Goal: Transaction & Acquisition: Purchase product/service

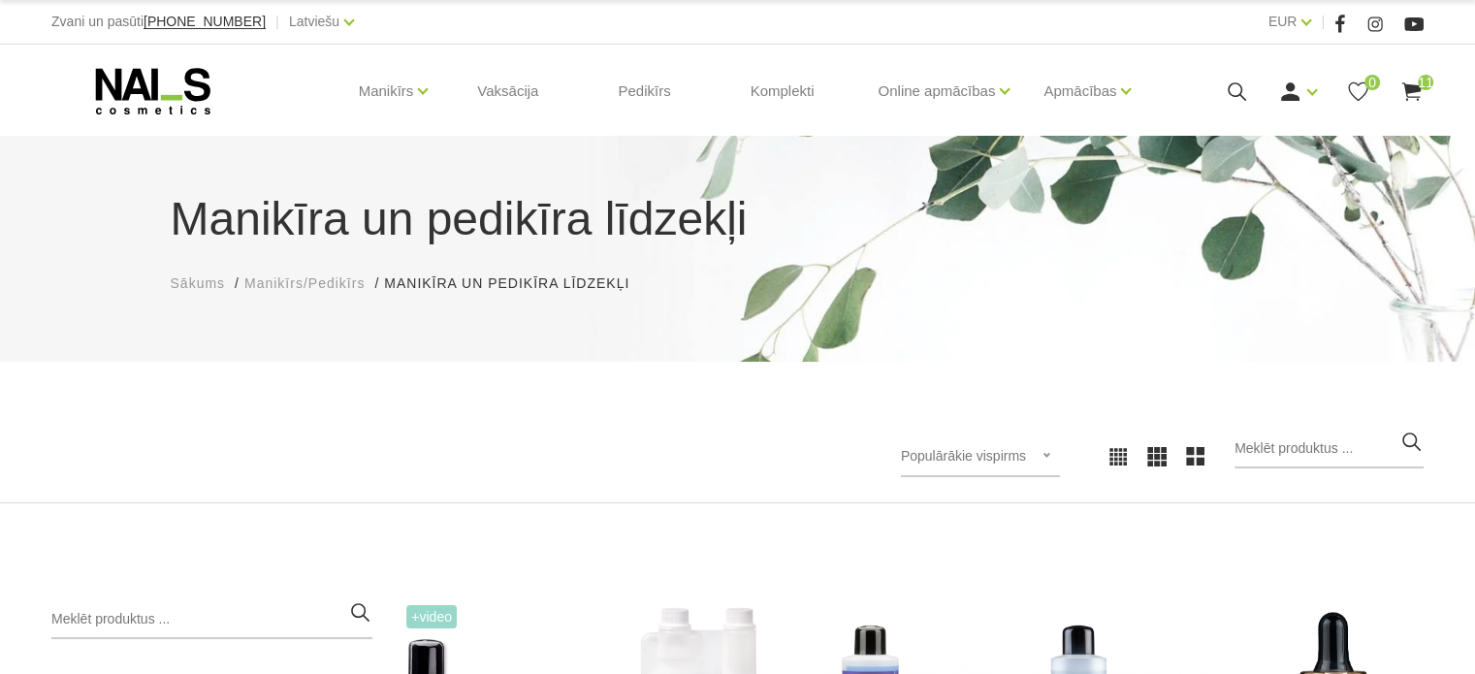
click at [1420, 87] on span "11" at bounding box center [1426, 83] width 16 height 16
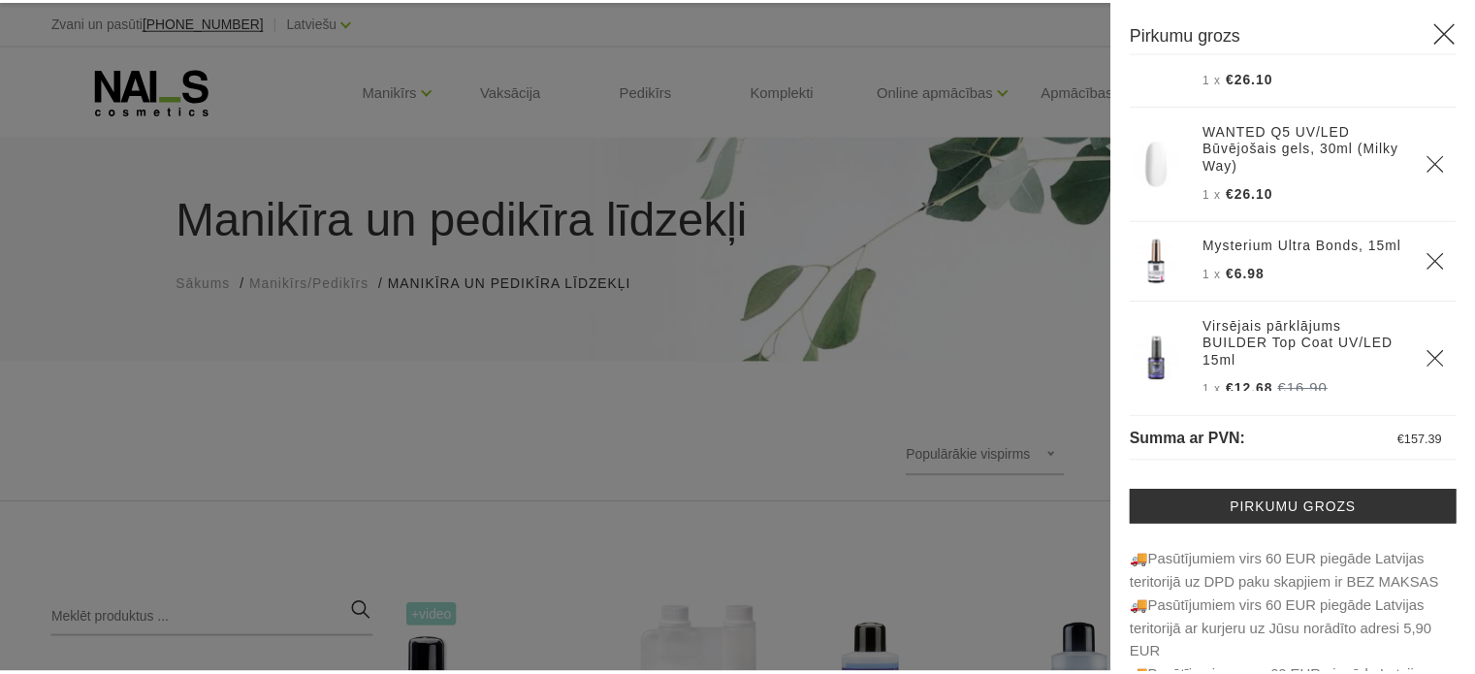
scroll to position [407, 0]
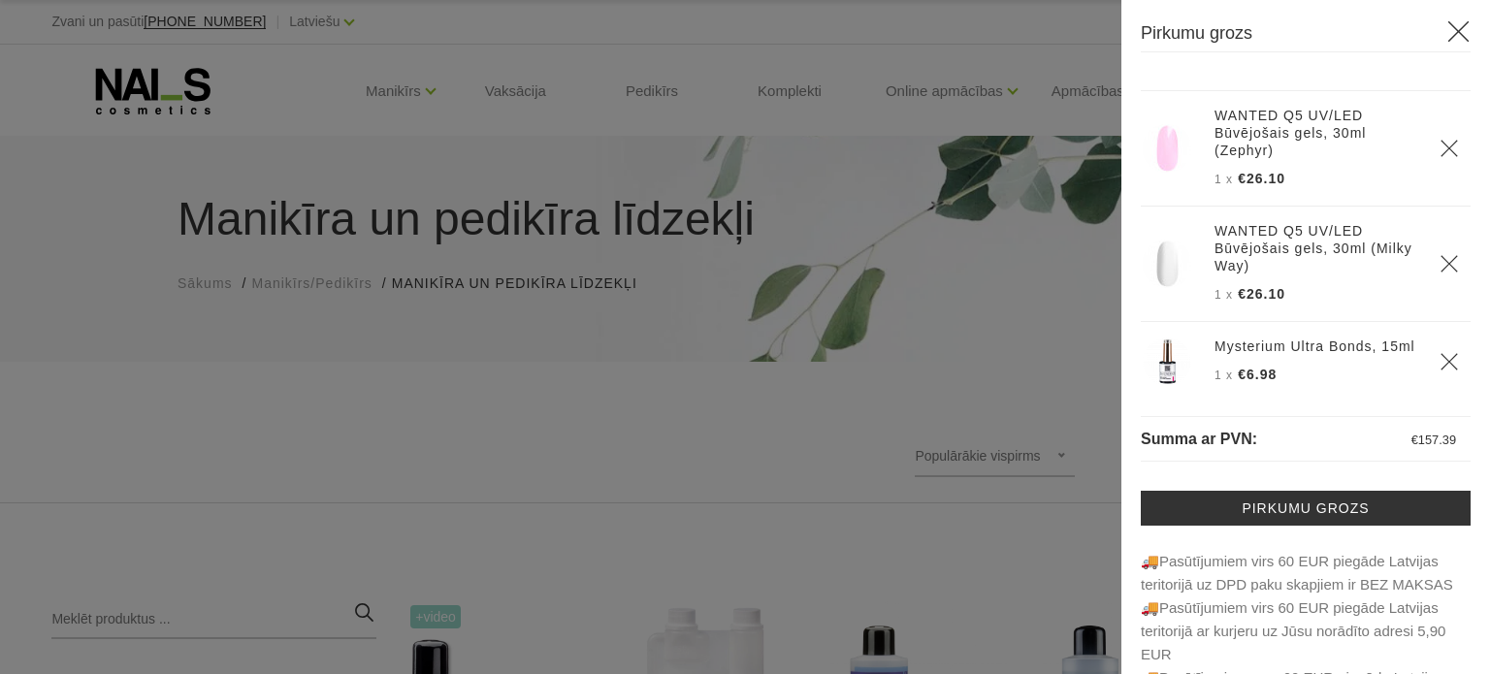
click at [1449, 31] on icon at bounding box center [1458, 31] width 24 height 24
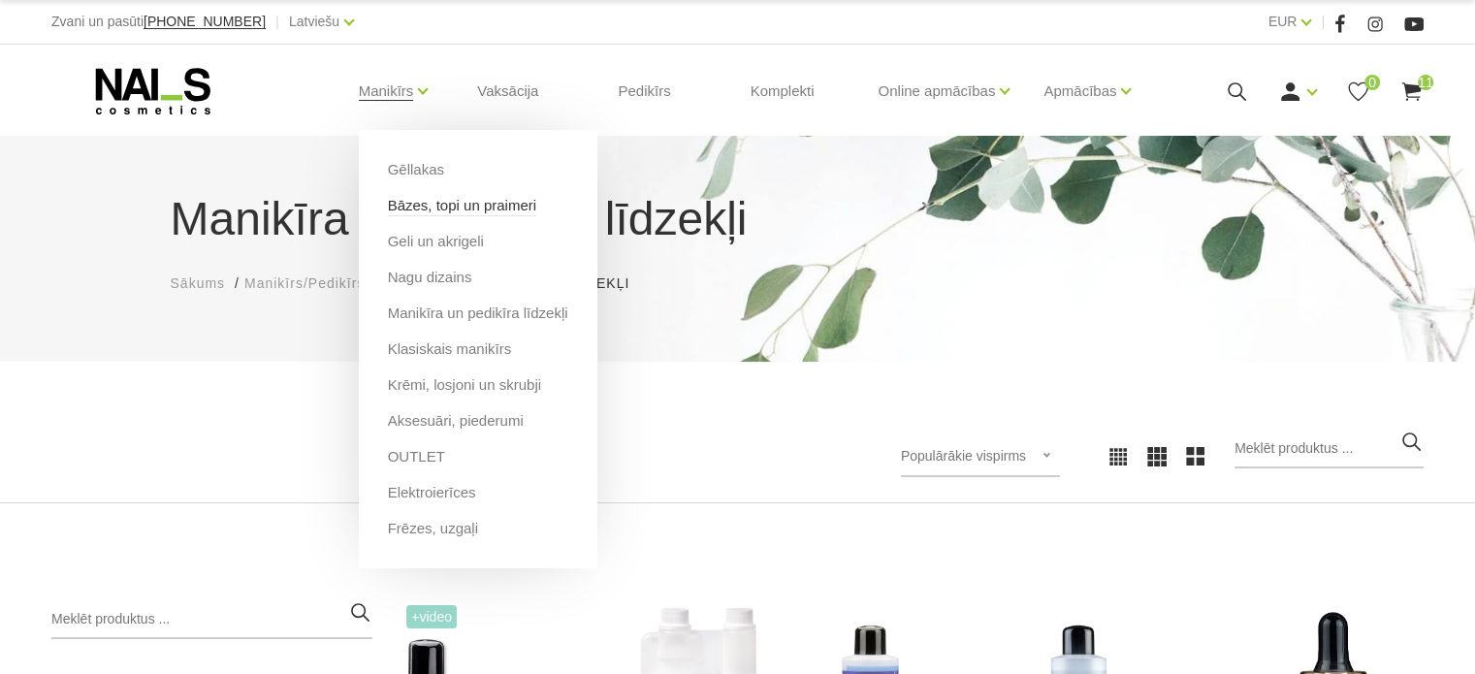
click at [402, 209] on link "Bāzes, topi un praimeri" at bounding box center [462, 205] width 148 height 21
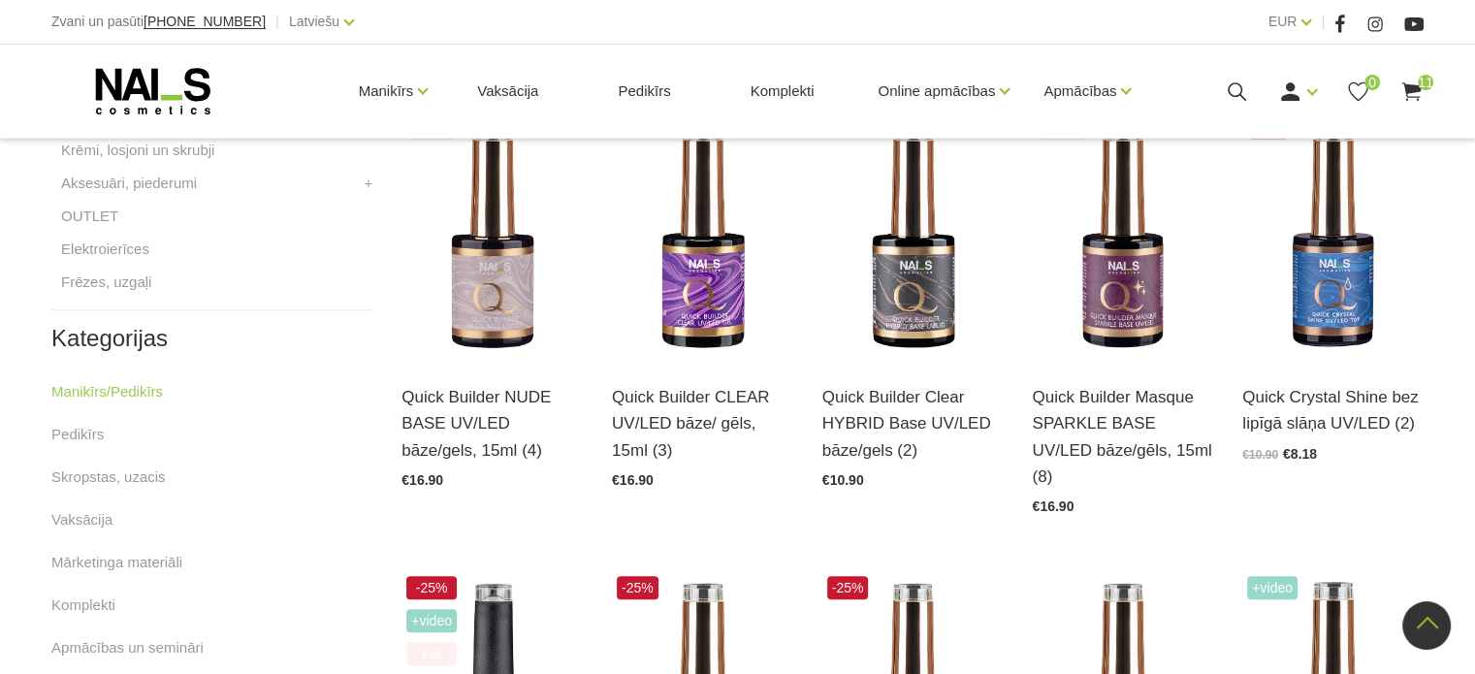
scroll to position [873, 0]
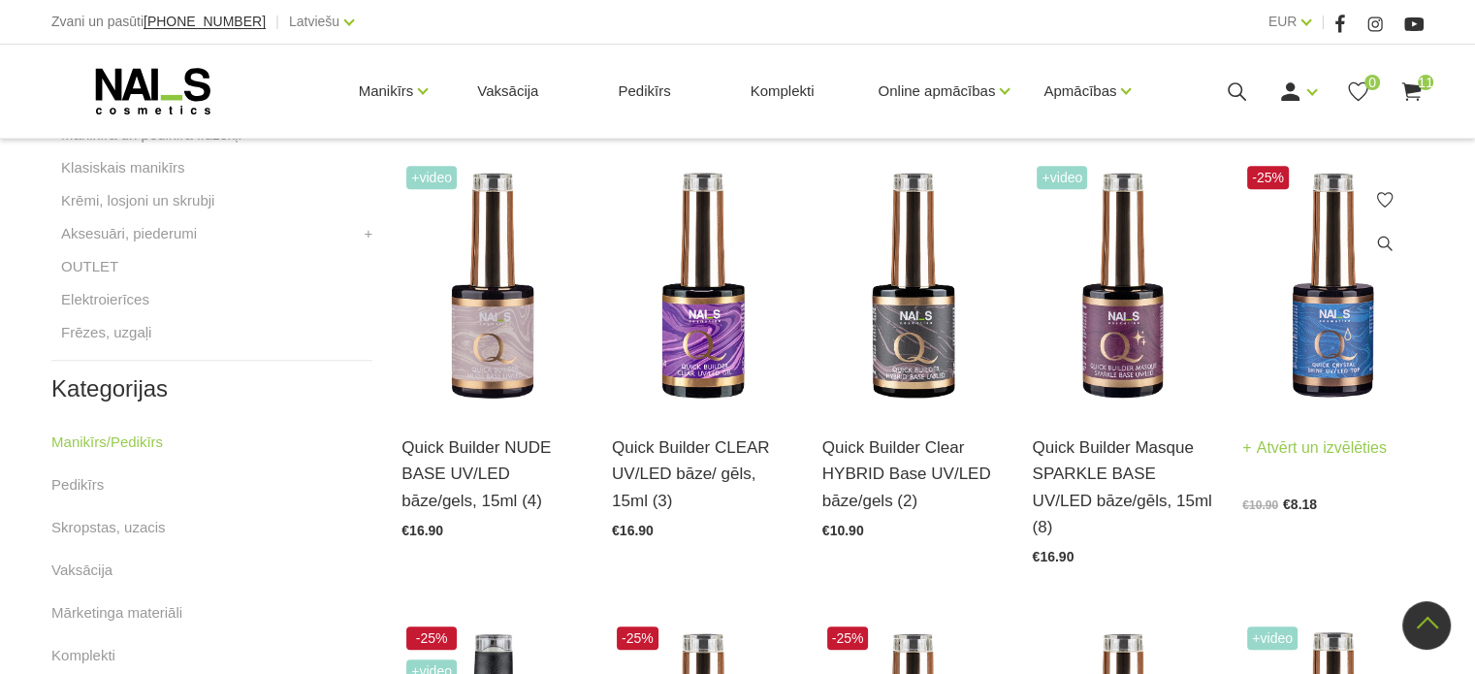
click at [1287, 369] on img at bounding box center [1332, 285] width 181 height 249
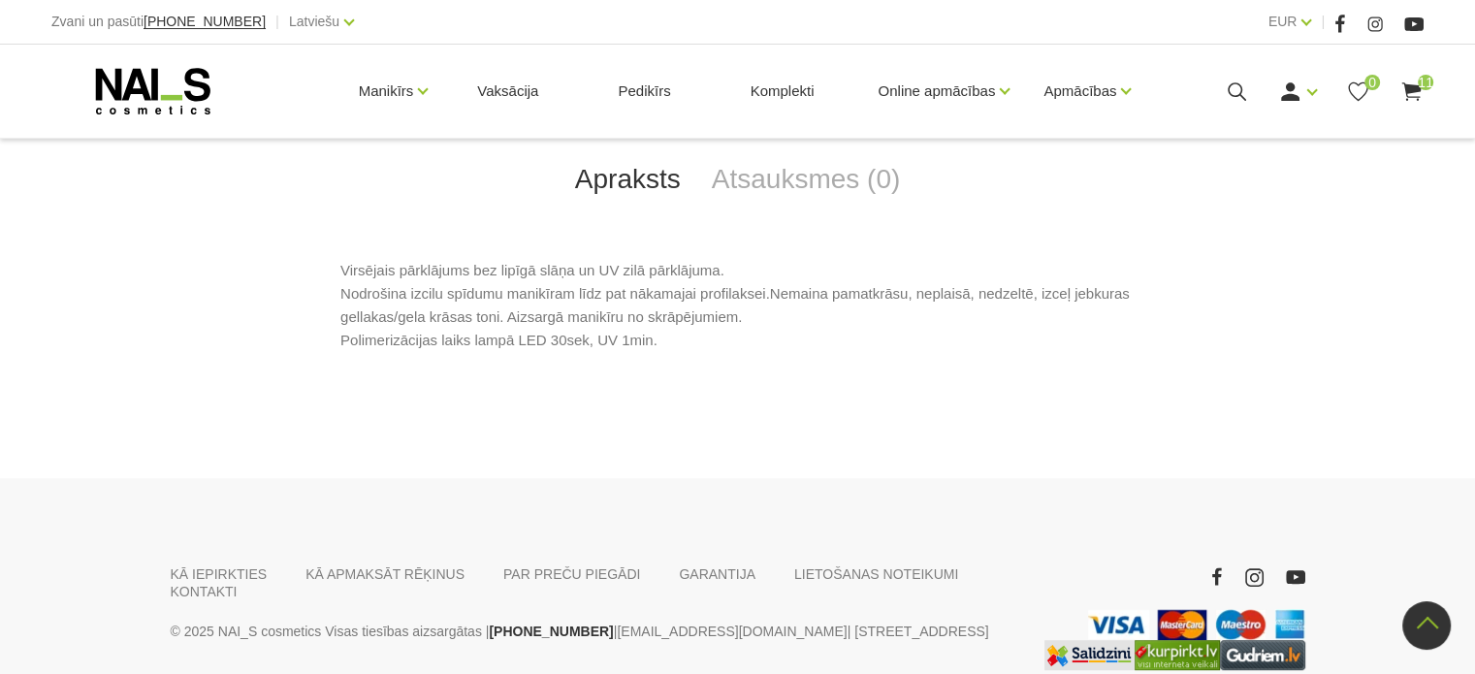
scroll to position [958, 0]
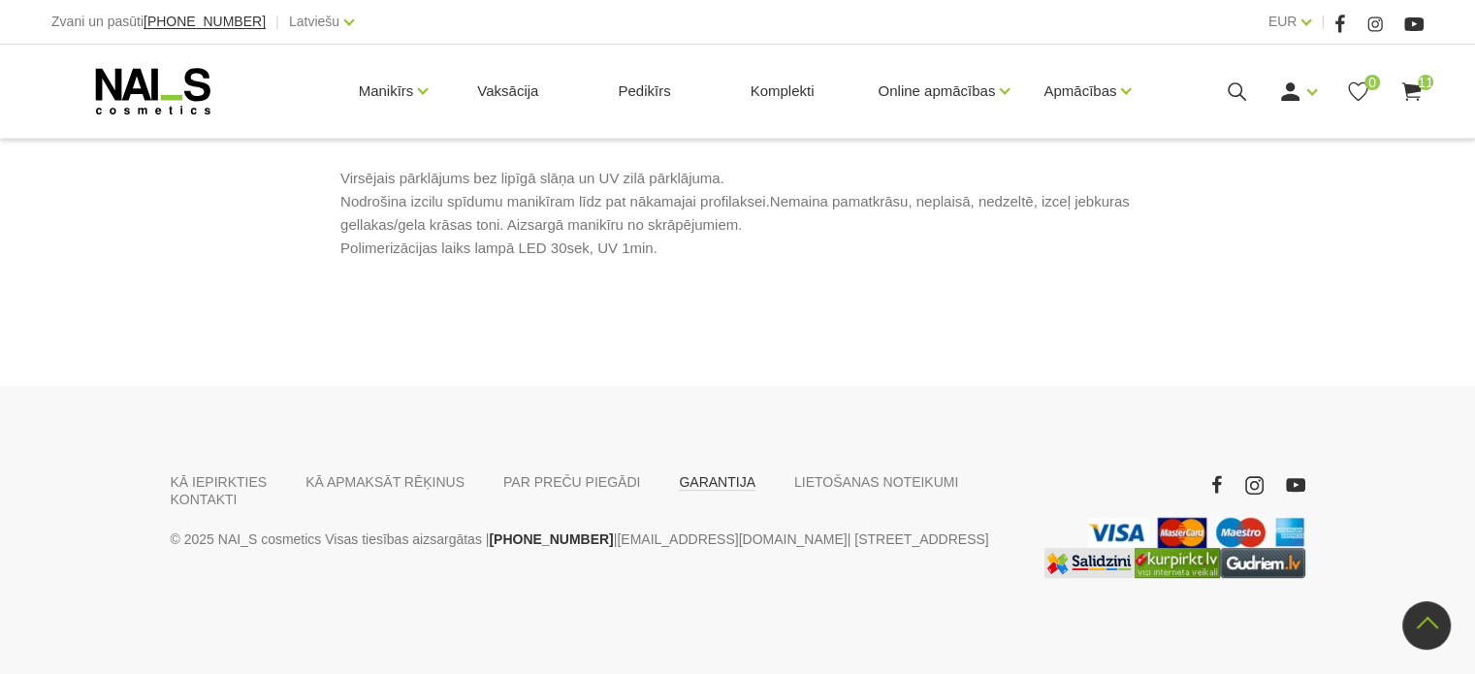
click at [679, 488] on link "GARANTIJA" at bounding box center [717, 481] width 77 height 17
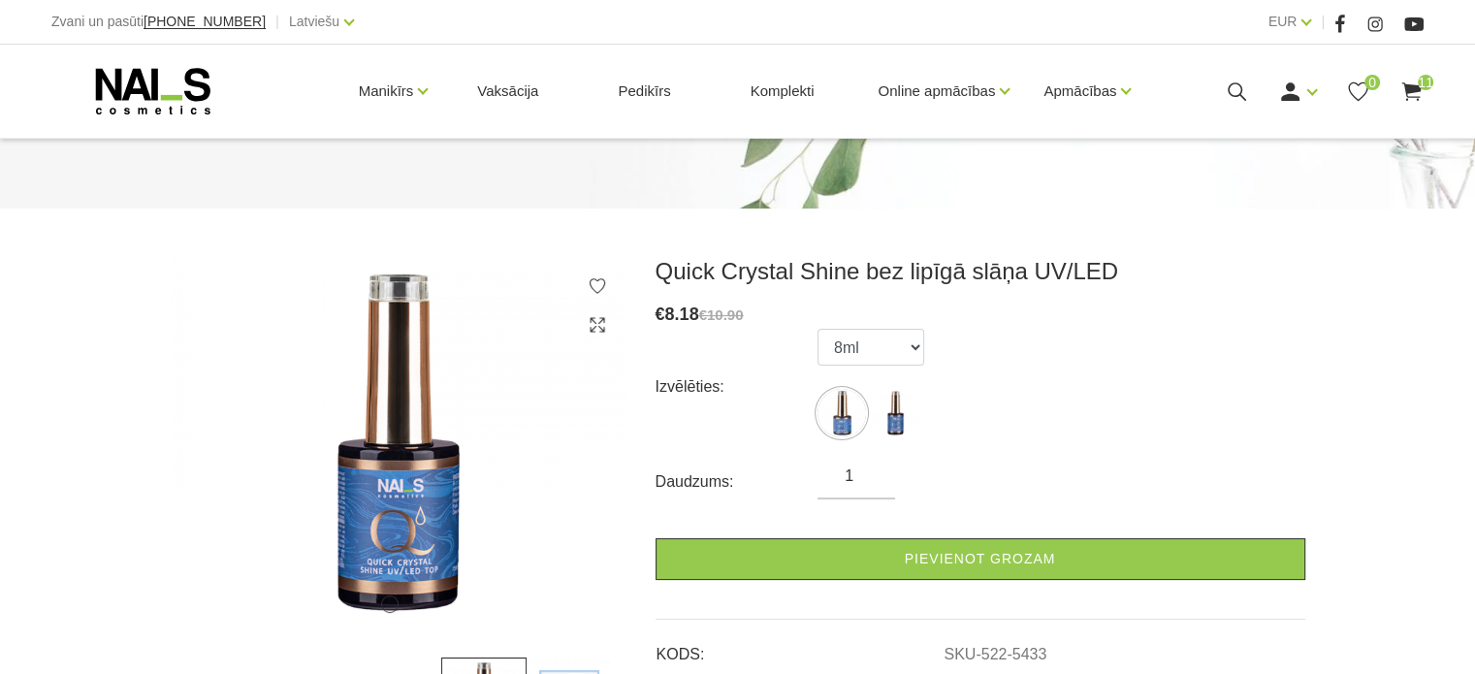
scroll to position [194, 0]
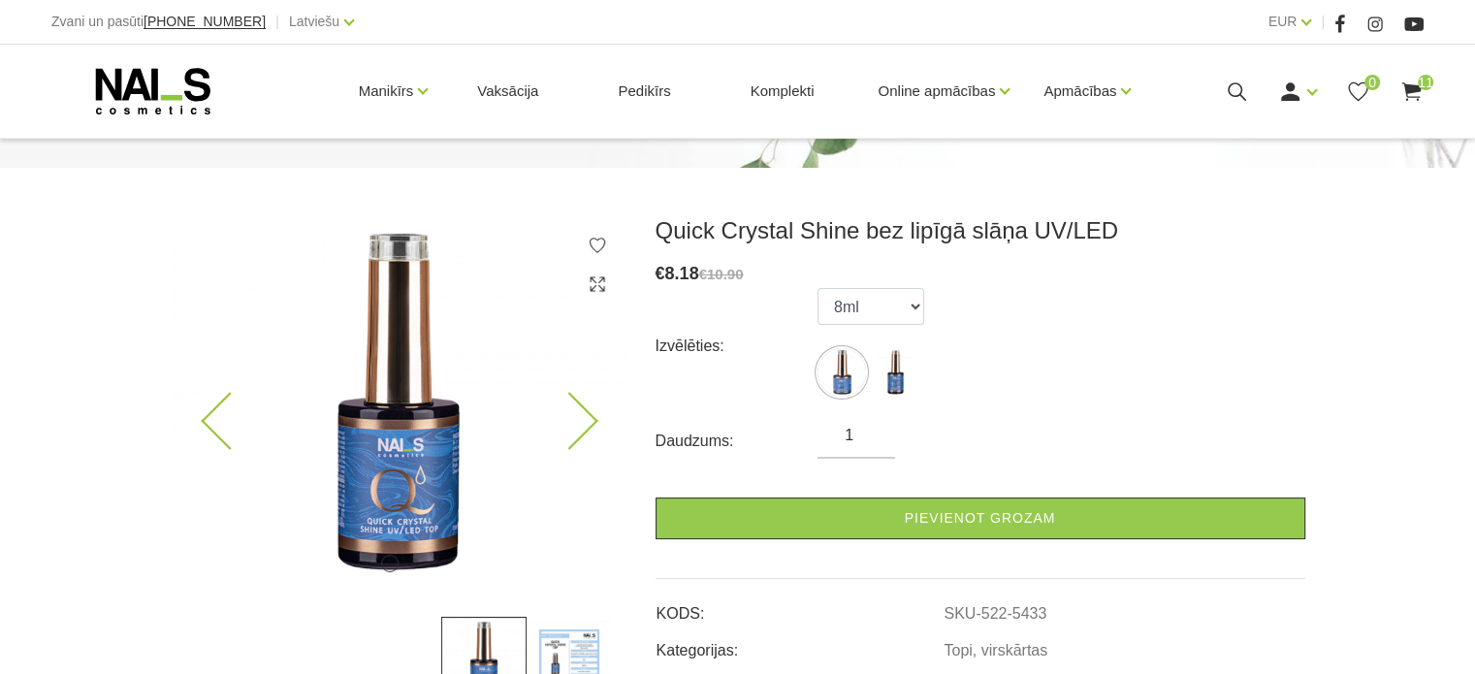
click at [589, 418] on icon at bounding box center [568, 421] width 57 height 57
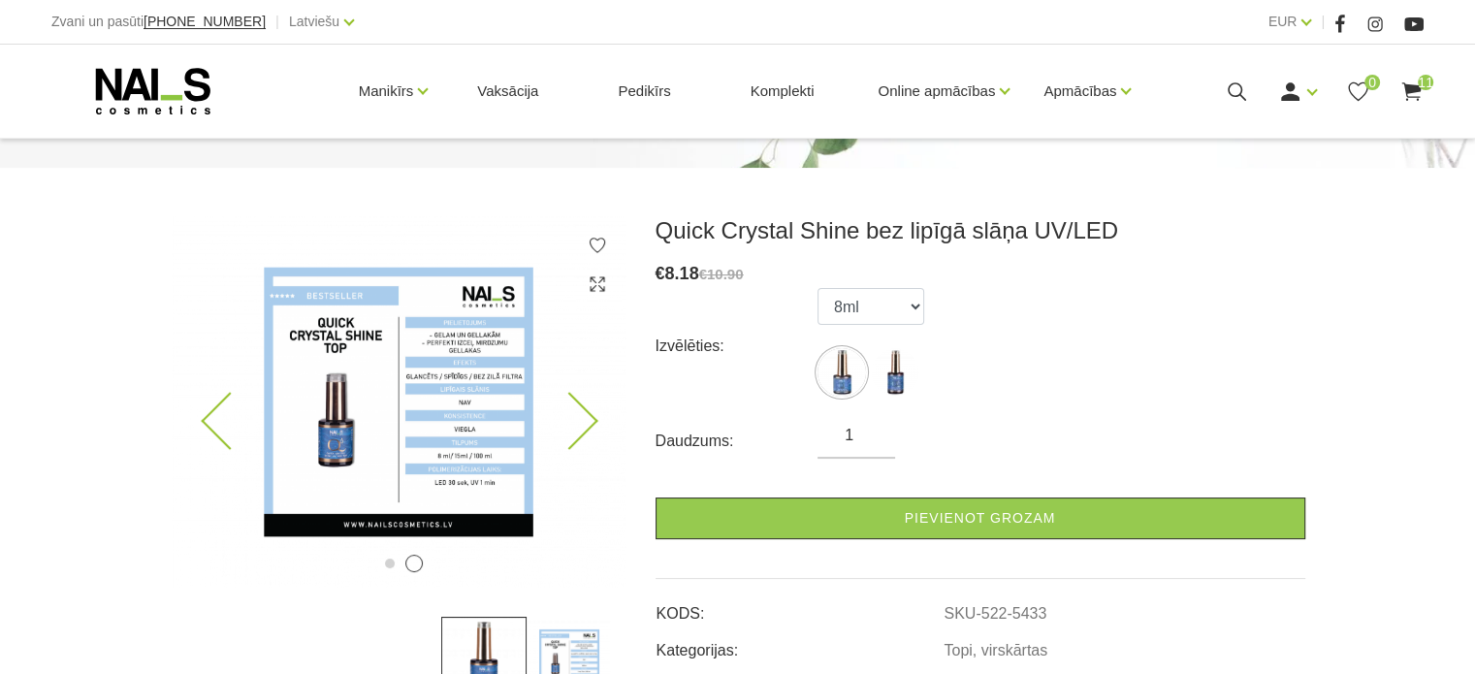
click at [440, 434] on img at bounding box center [399, 401] width 456 height 371
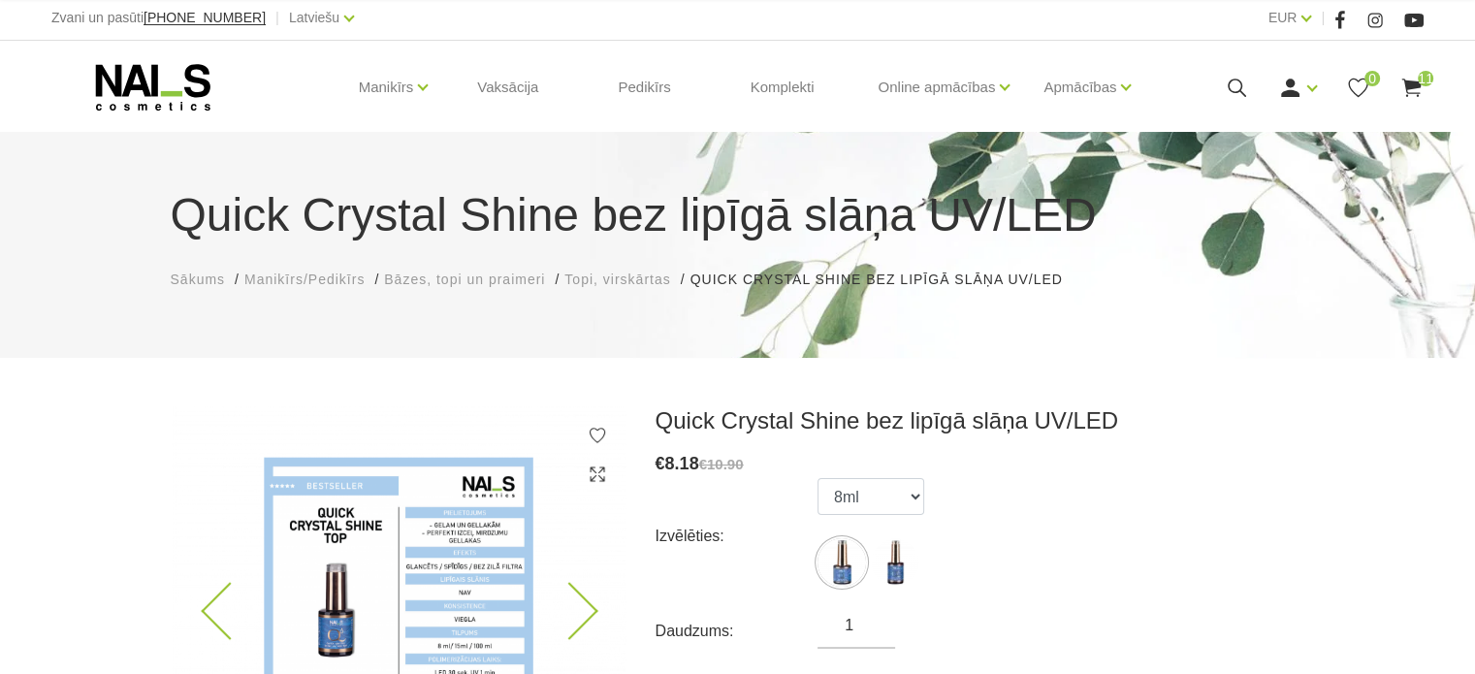
scroll to position [0, 0]
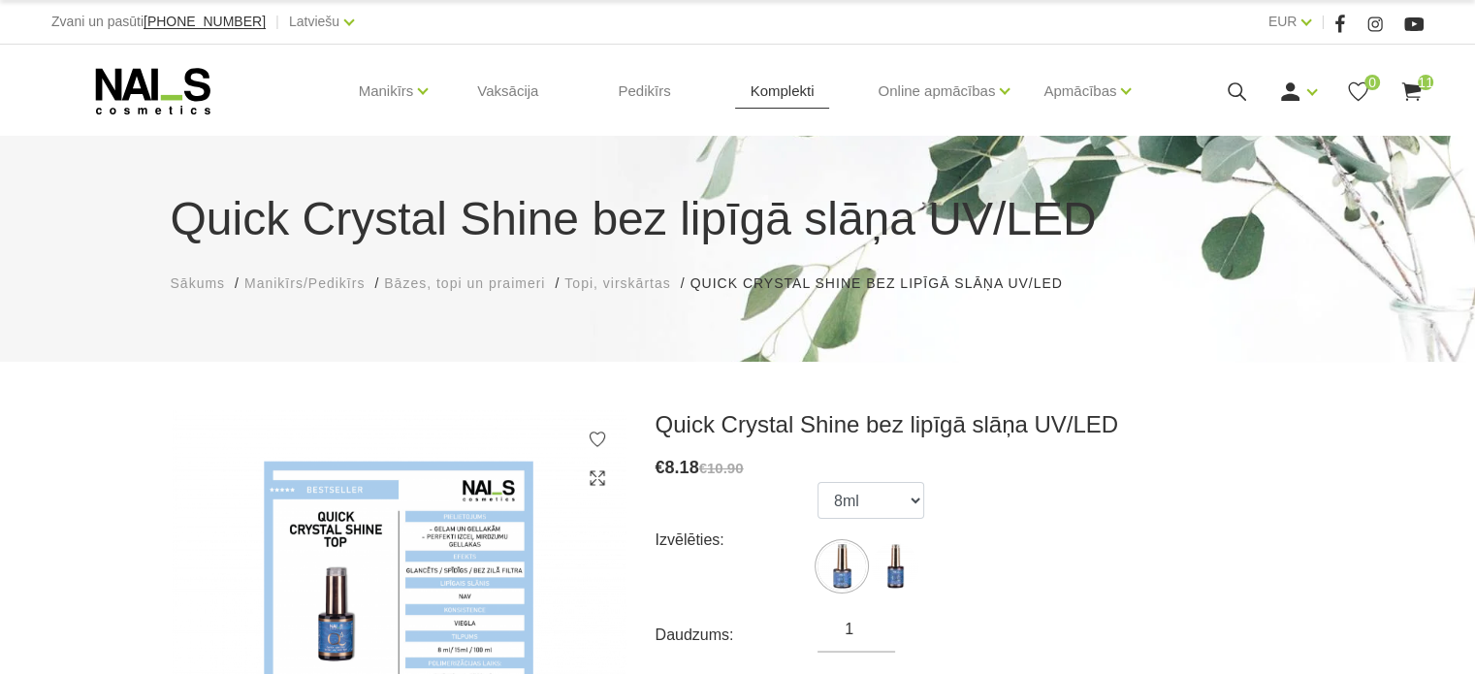
click at [764, 94] on link "Komplekti" at bounding box center [782, 91] width 95 height 93
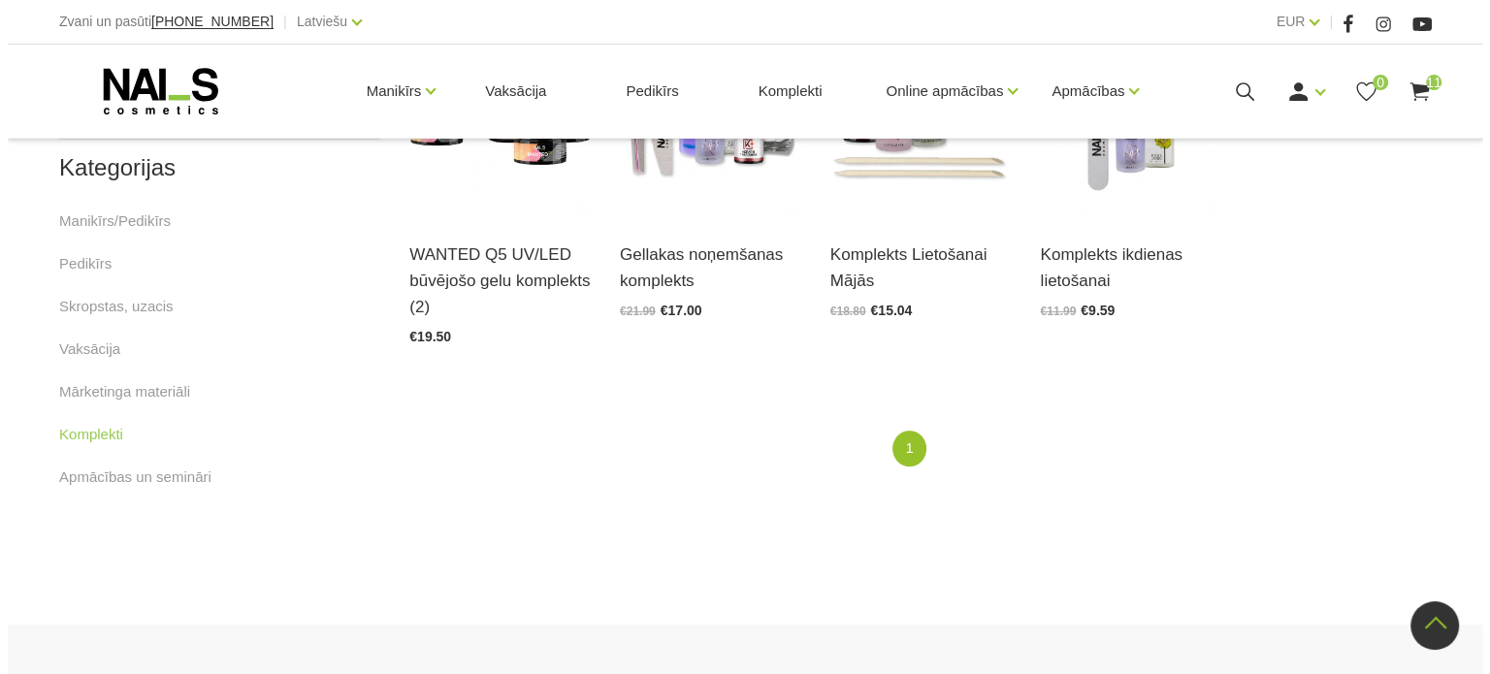
scroll to position [483, 0]
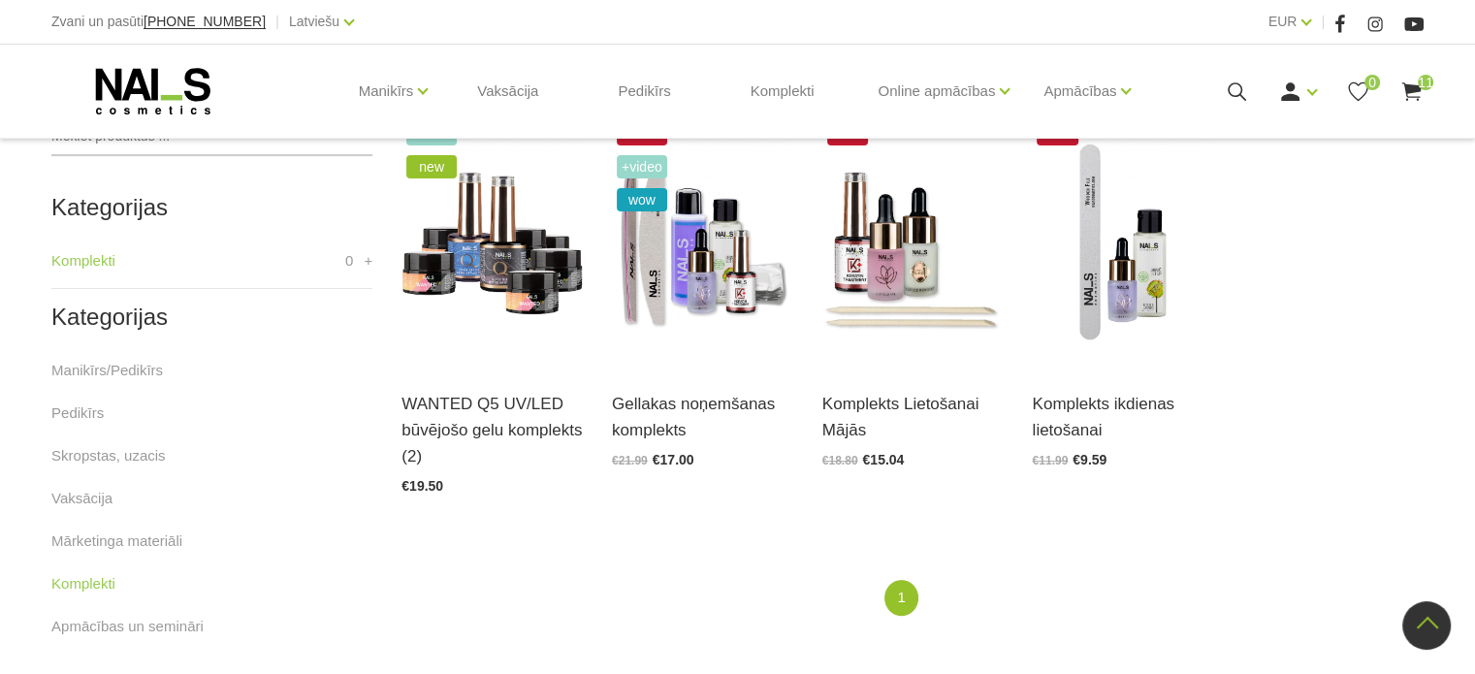
click at [1410, 87] on use at bounding box center [1410, 91] width 19 height 18
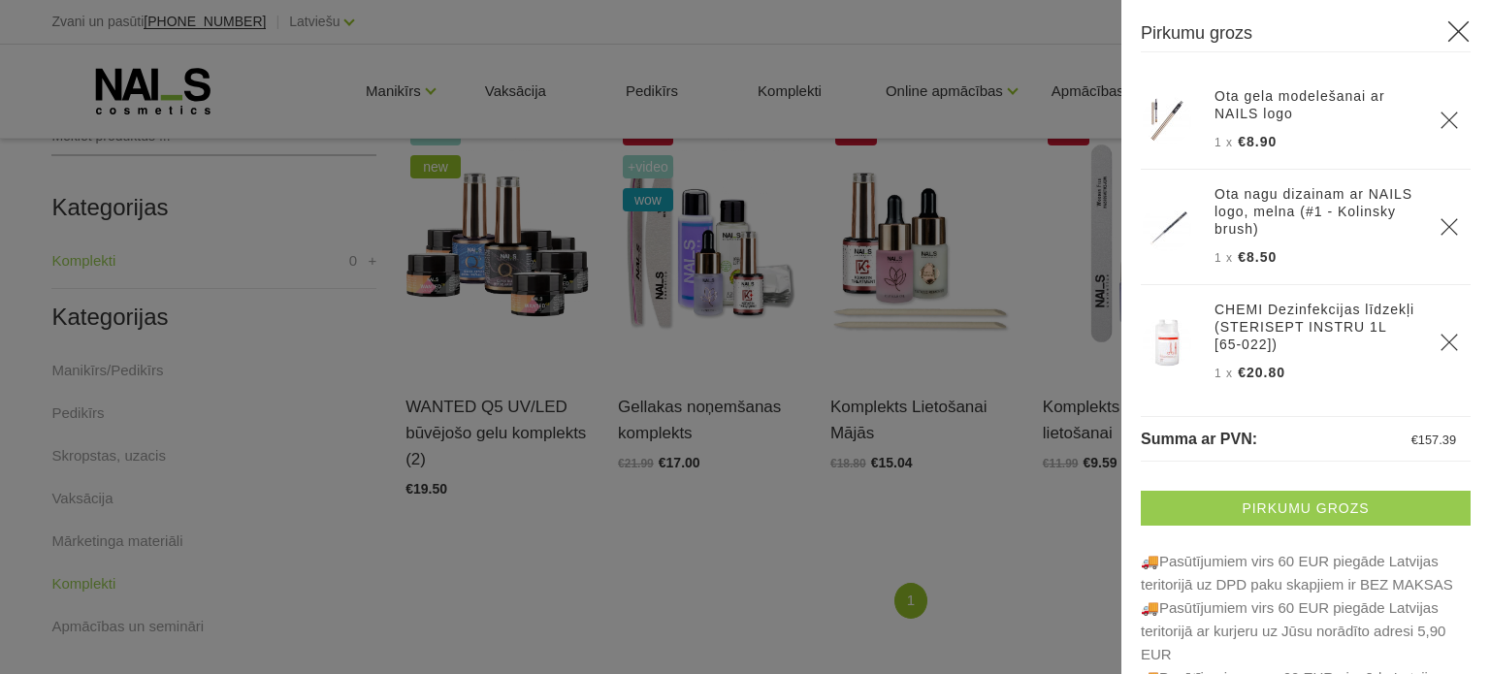
click at [1280, 496] on link "Pirkumu grozs" at bounding box center [1306, 508] width 330 height 35
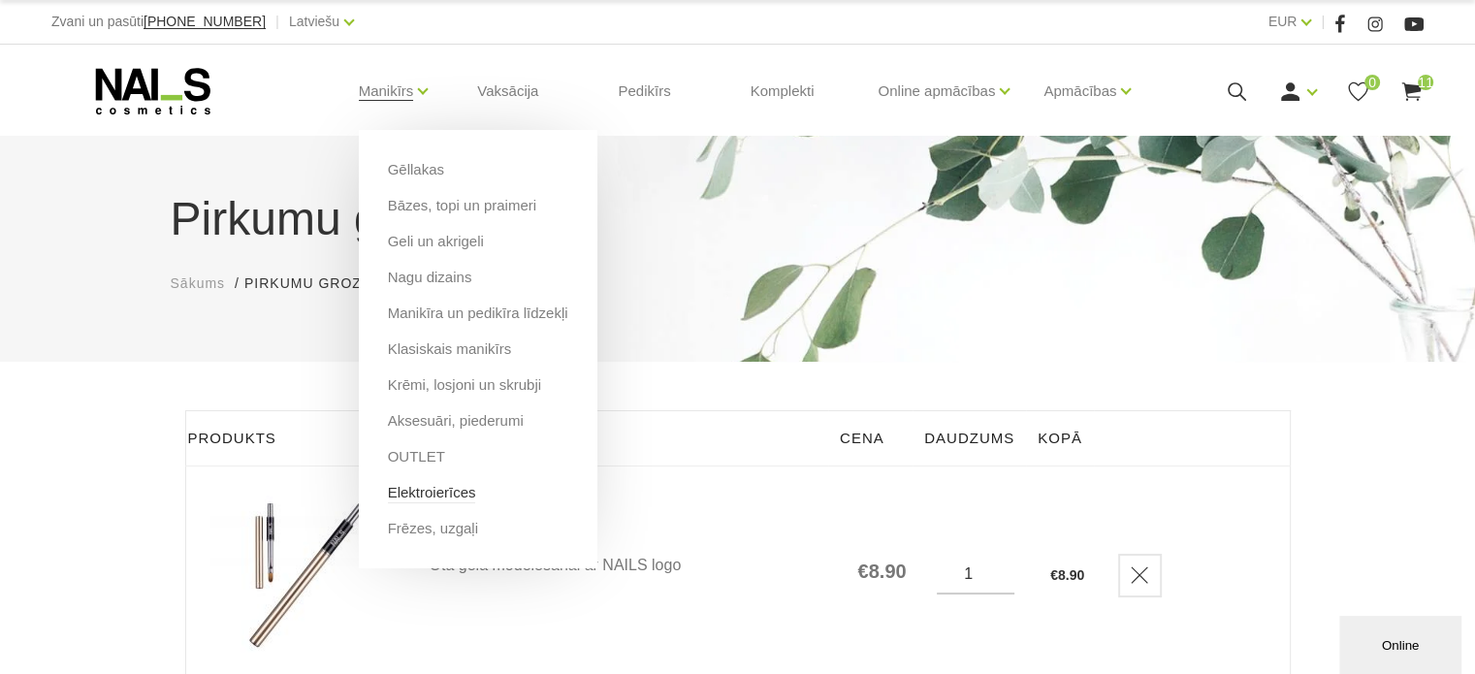
click at [424, 498] on link "Elektroierīces" at bounding box center [432, 492] width 88 height 21
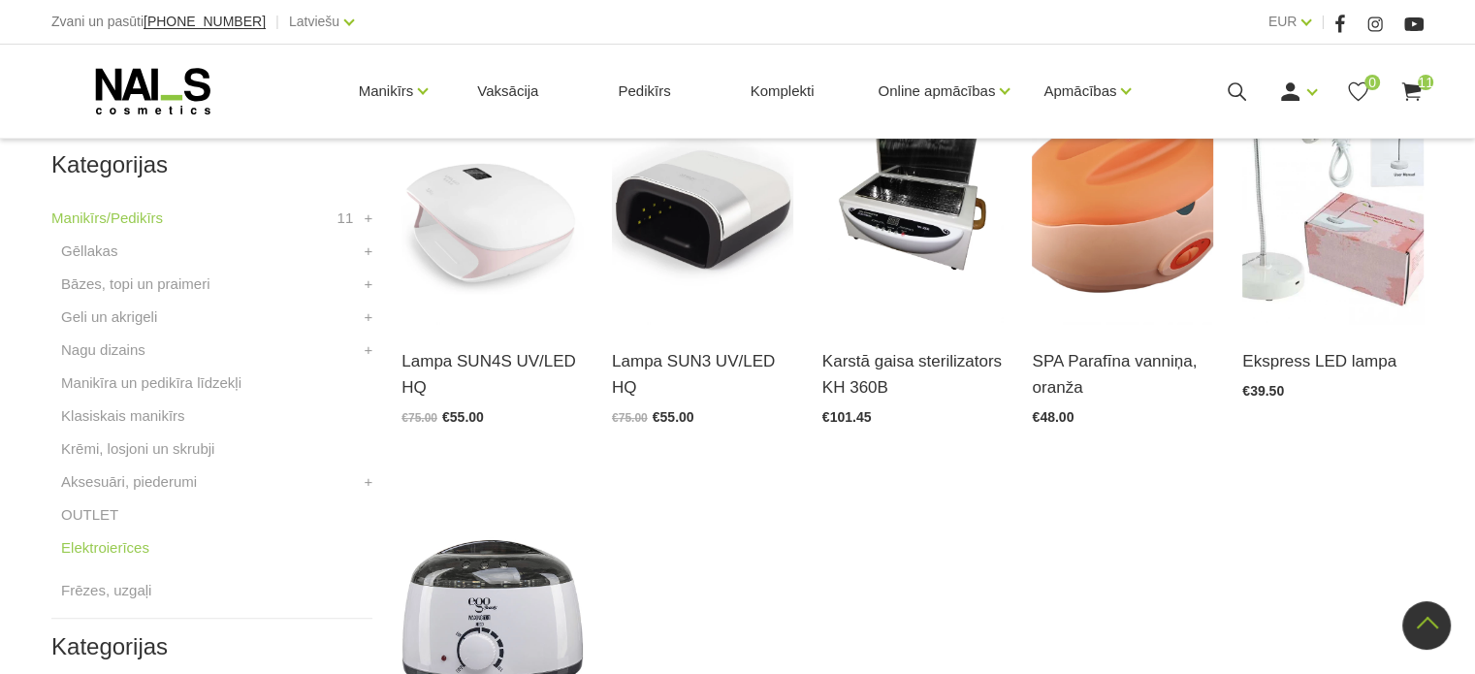
scroll to position [485, 0]
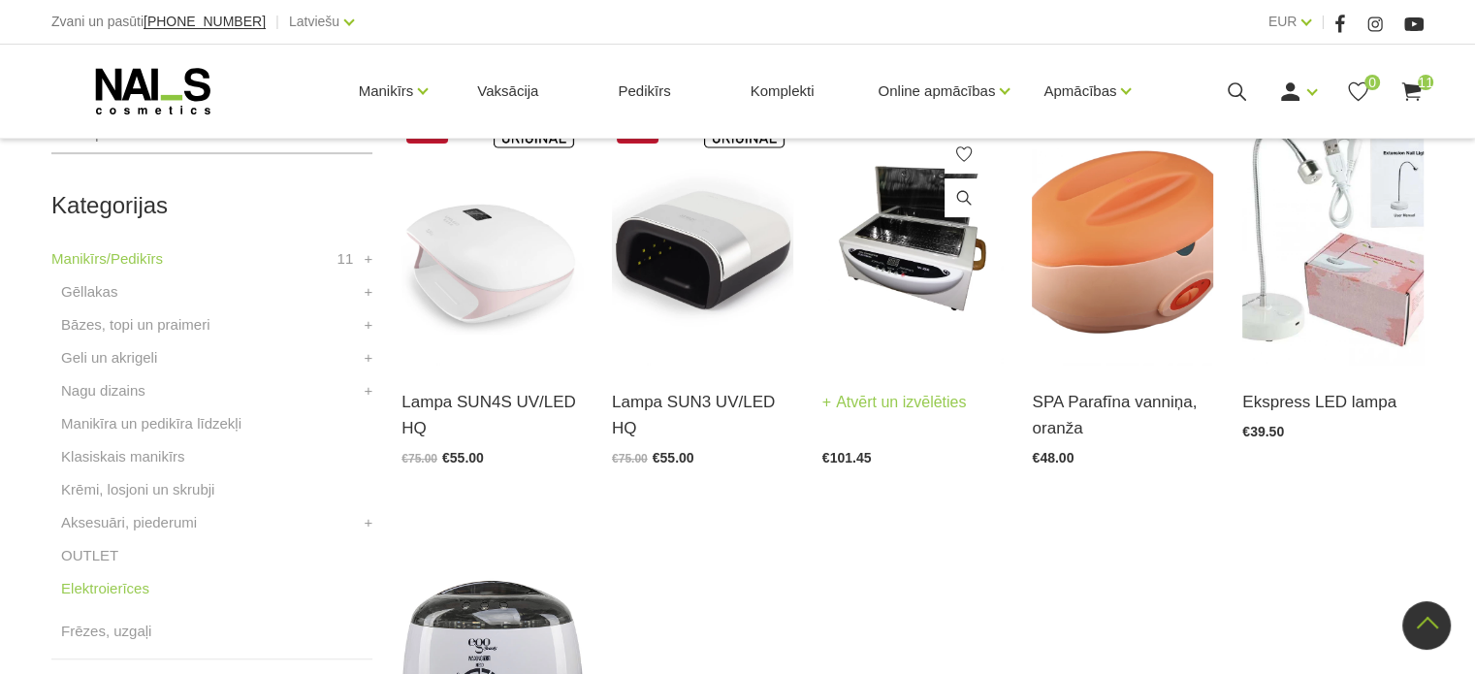
click at [884, 295] on img at bounding box center [912, 239] width 181 height 249
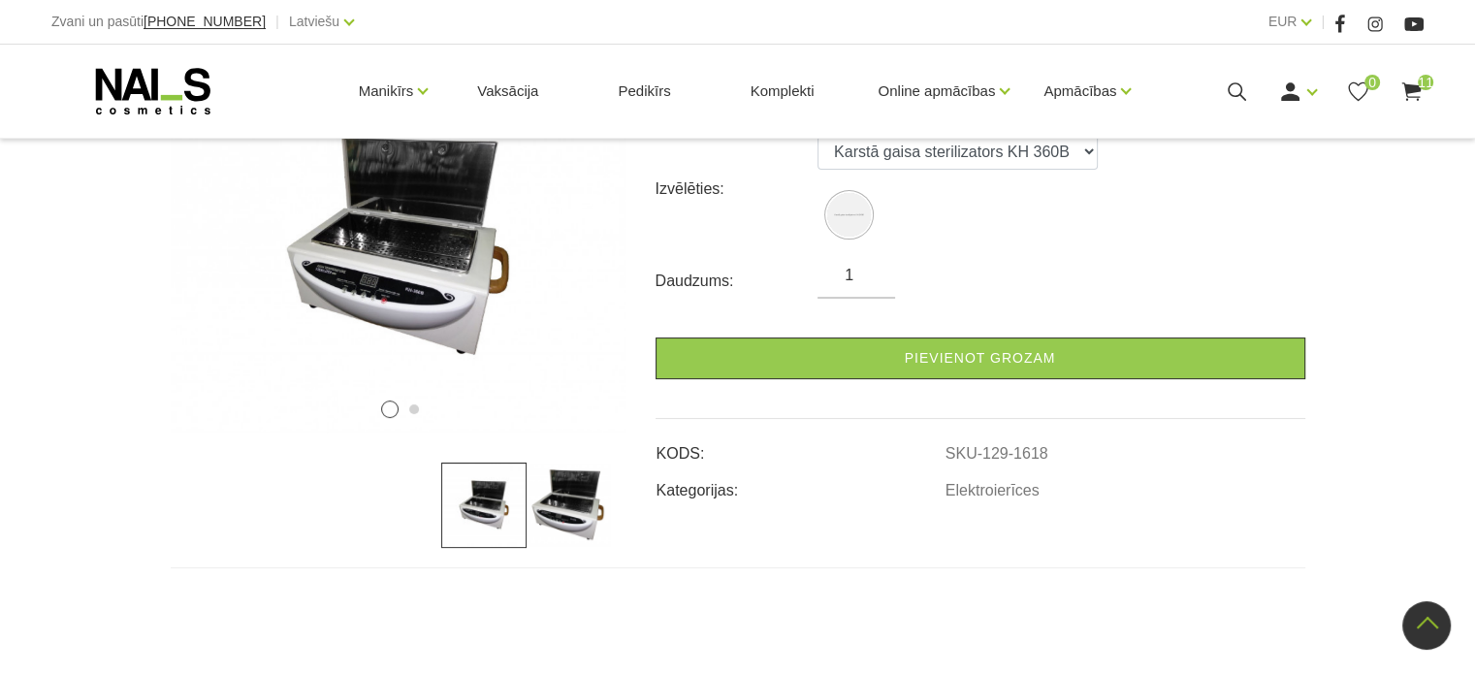
scroll to position [295, 0]
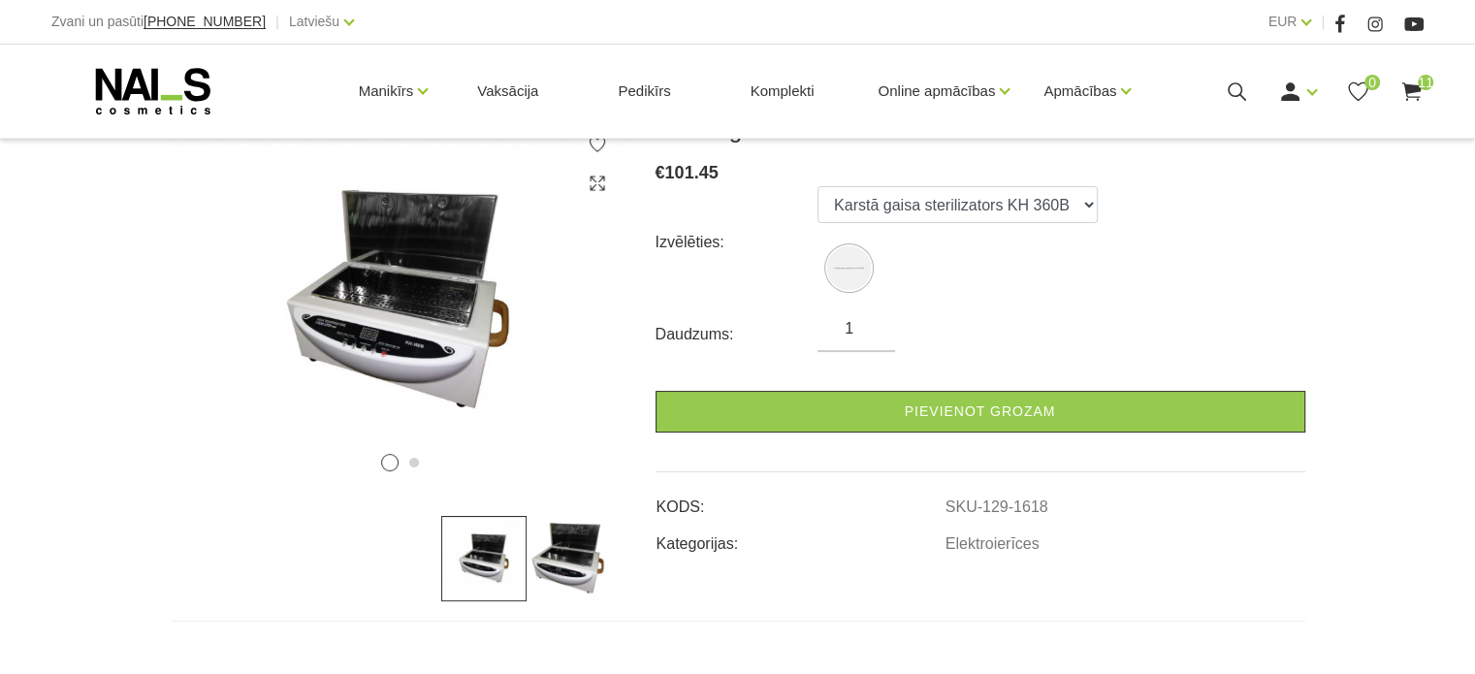
click at [589, 556] on img at bounding box center [569, 558] width 85 height 85
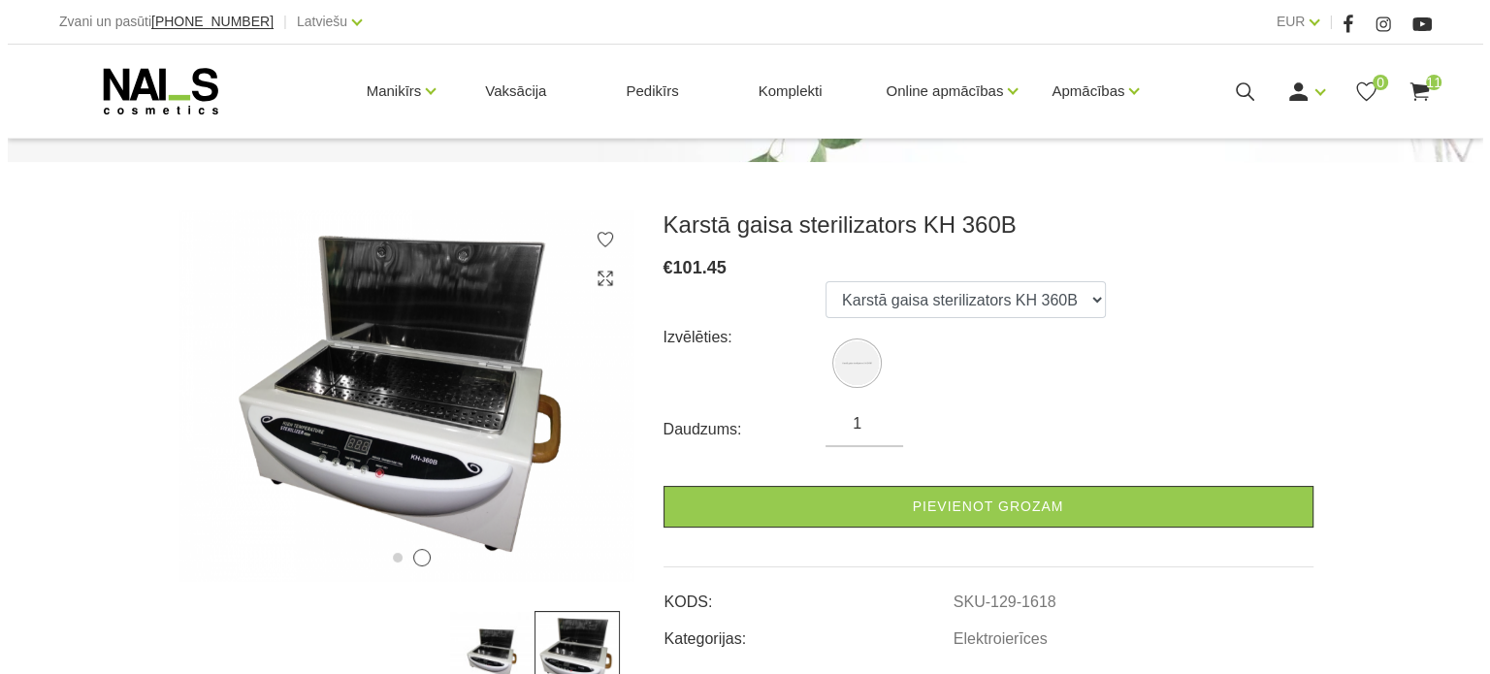
scroll to position [198, 0]
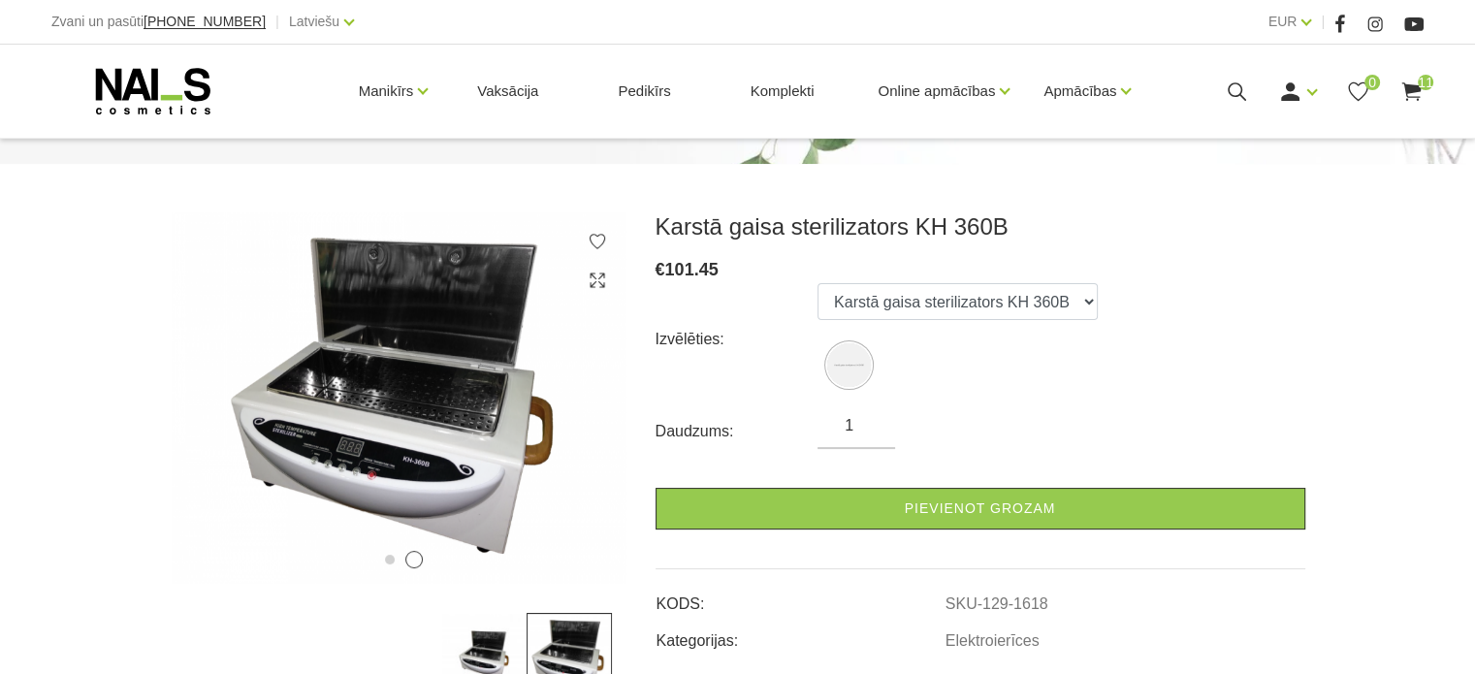
click at [498, 649] on img at bounding box center [483, 655] width 85 height 85
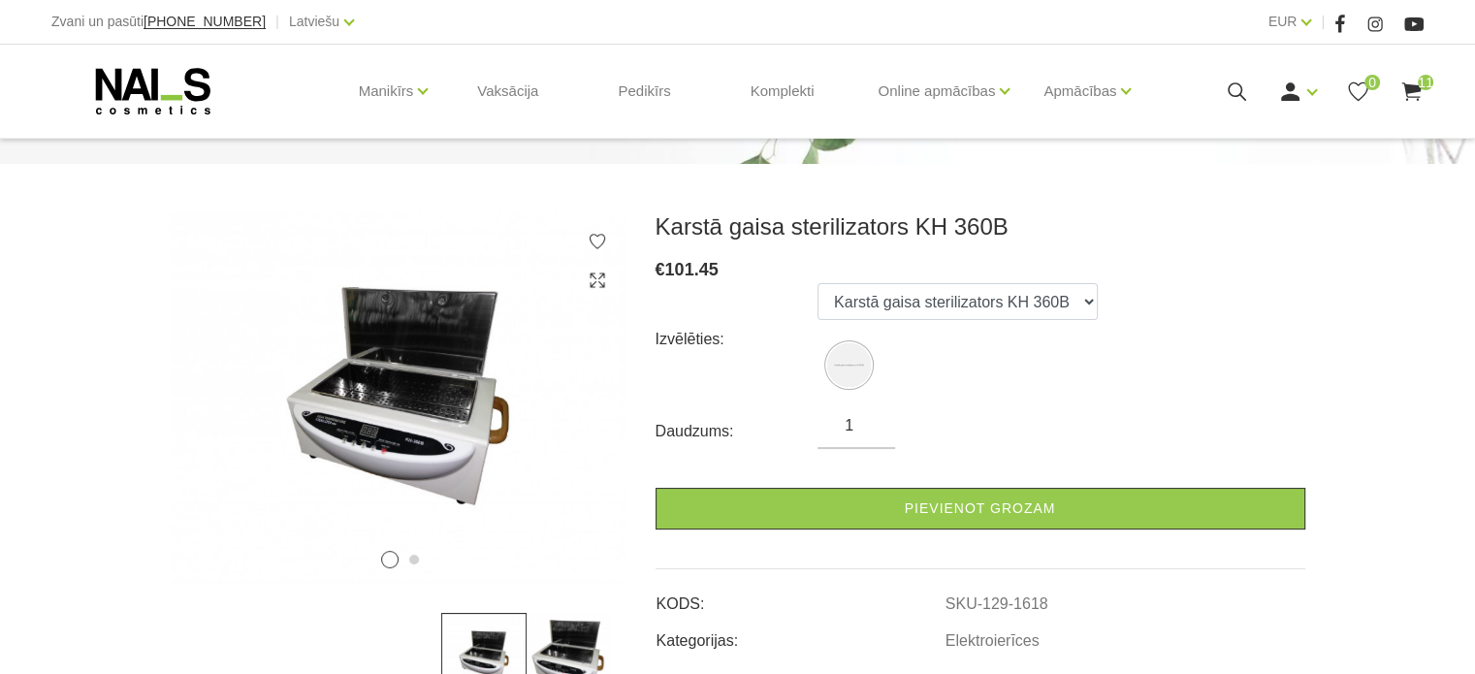
click at [1401, 84] on icon at bounding box center [1411, 92] width 24 height 24
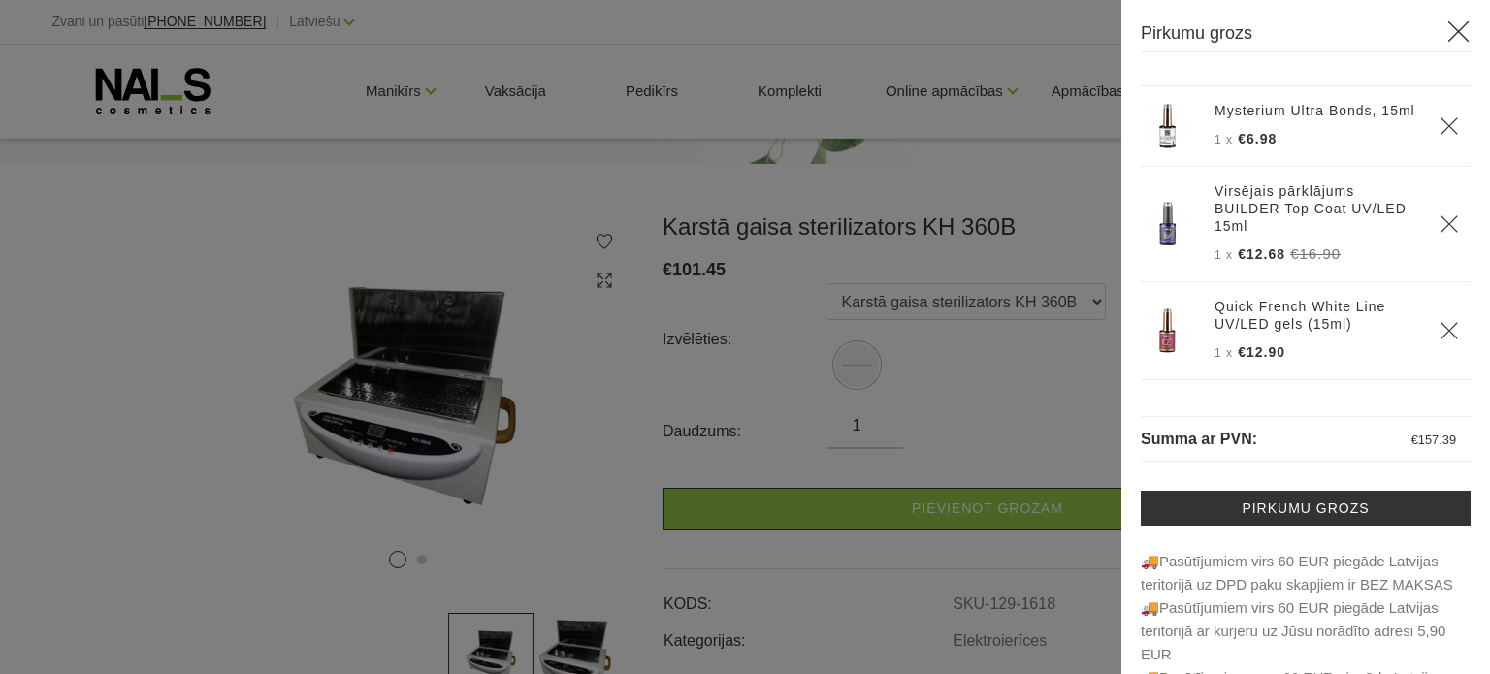
scroll to position [582, 0]
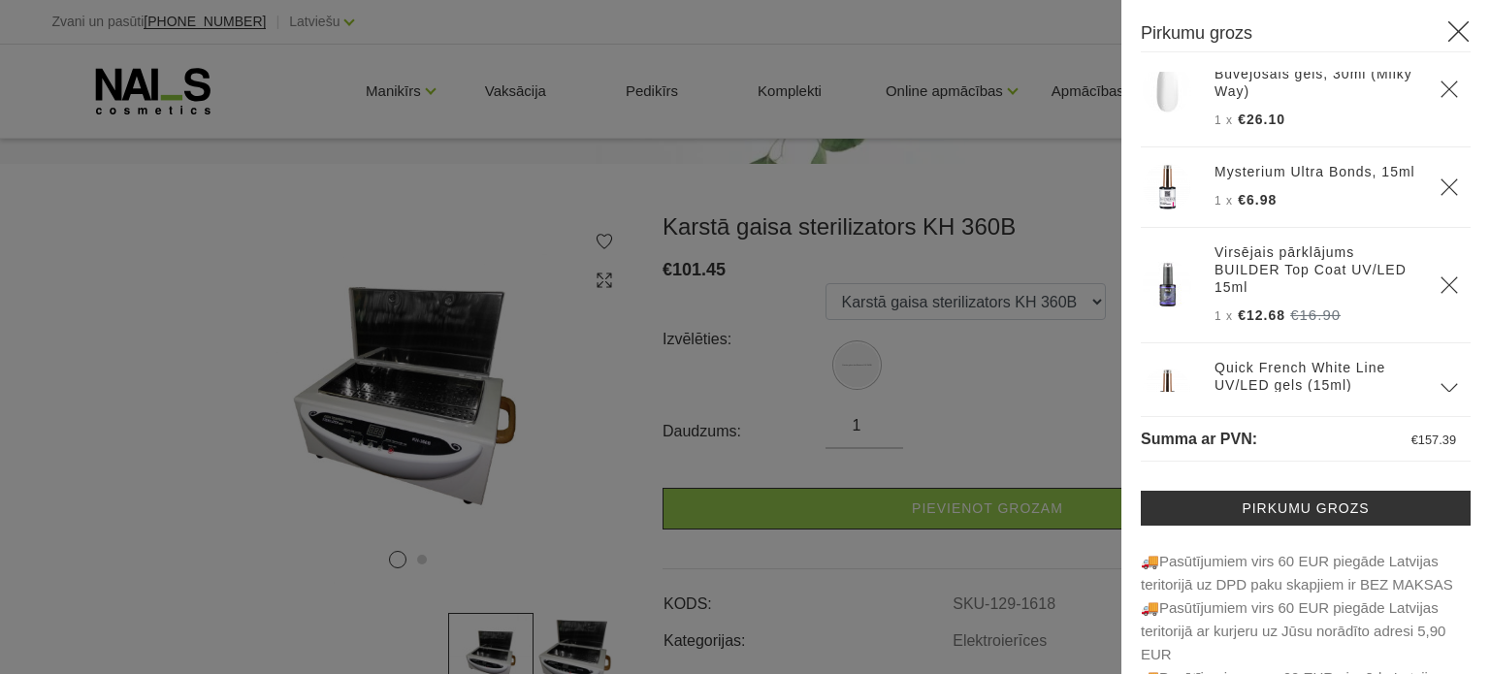
click at [1282, 177] on link "Mysterium Ultra Bonds, 15ml" at bounding box center [1314, 171] width 201 height 17
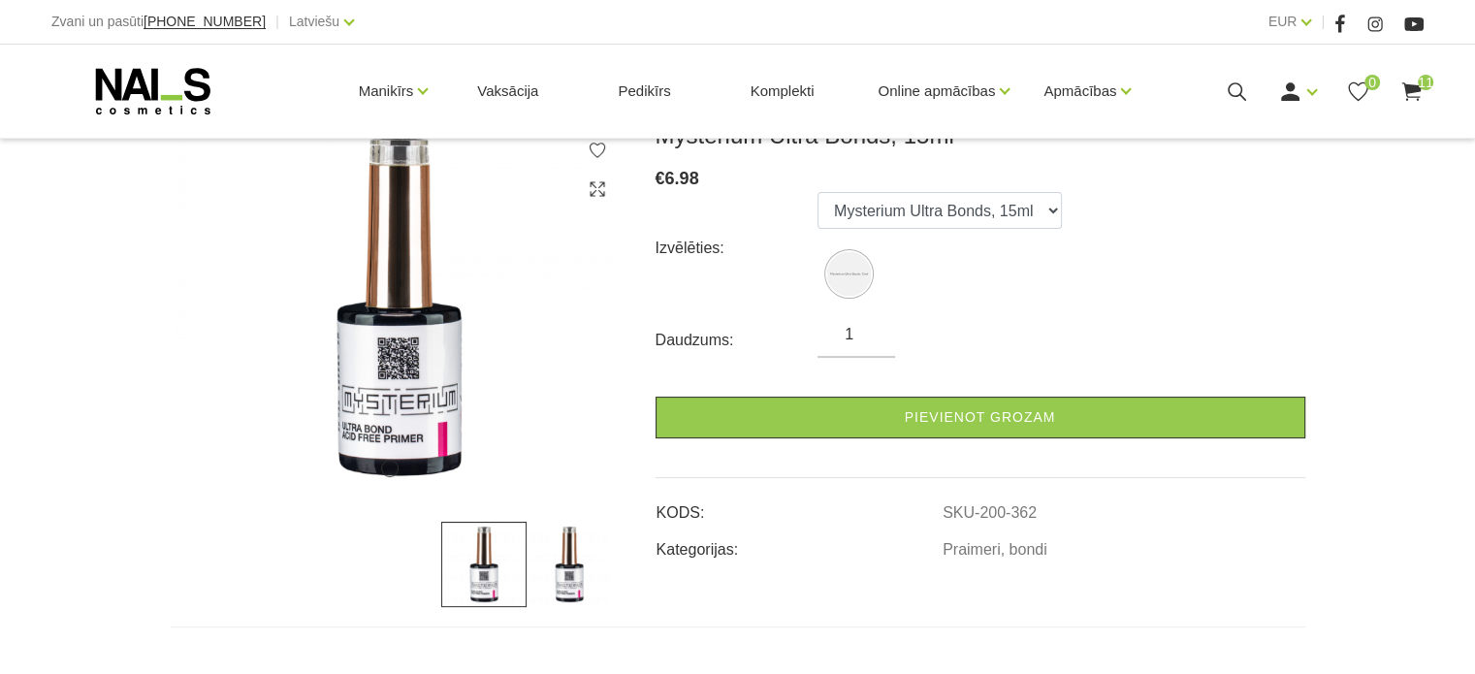
scroll to position [291, 0]
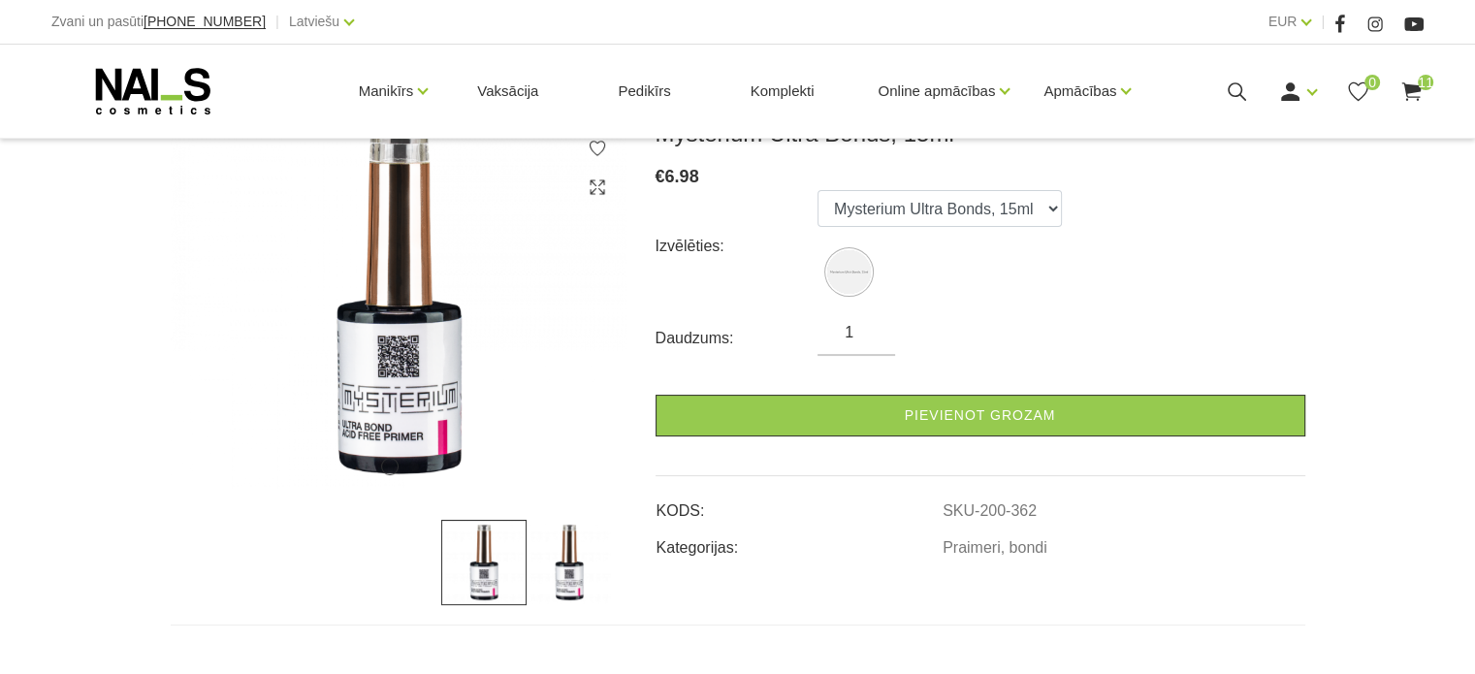
click at [566, 590] on img at bounding box center [569, 562] width 85 height 85
click at [480, 581] on img at bounding box center [483, 562] width 85 height 85
click at [555, 569] on img at bounding box center [569, 562] width 85 height 85
click at [1412, 99] on icon at bounding box center [1411, 92] width 24 height 24
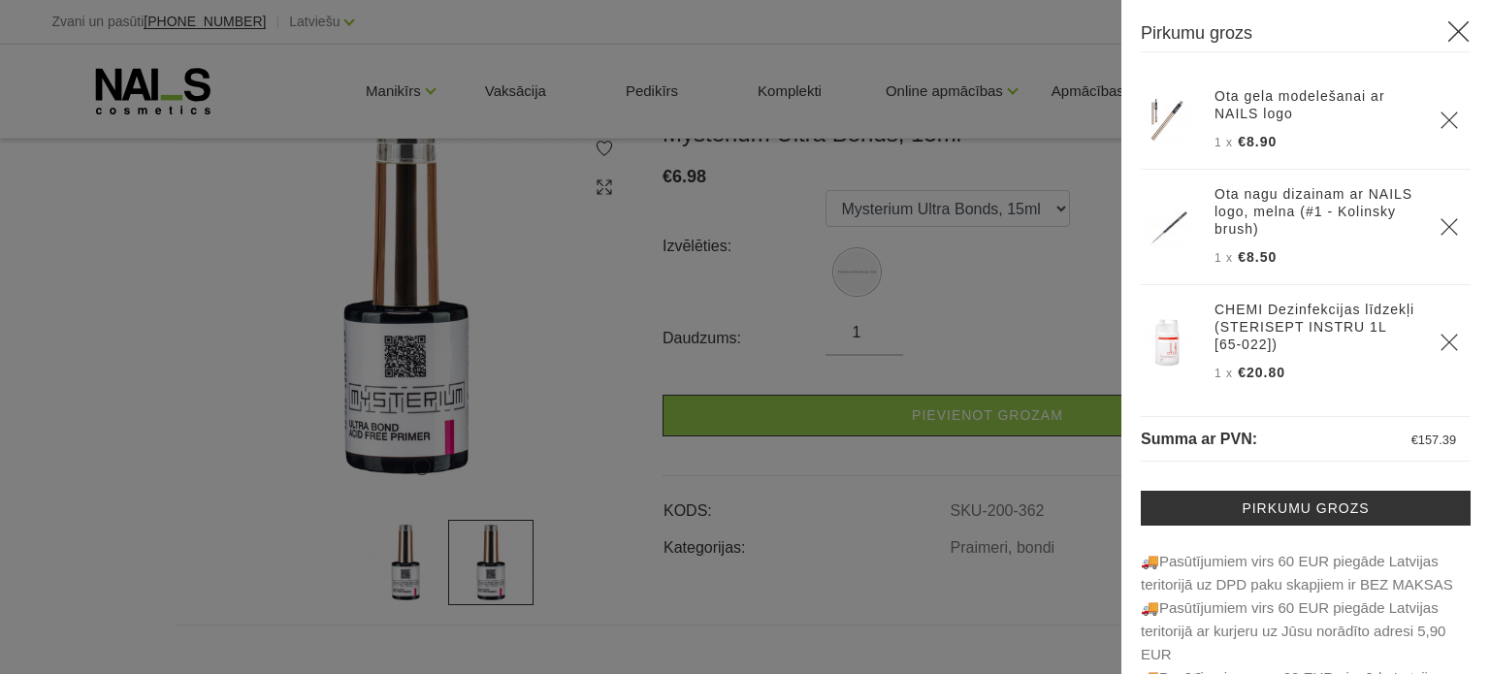
click at [1439, 115] on icon "Delete" at bounding box center [1448, 120] width 19 height 19
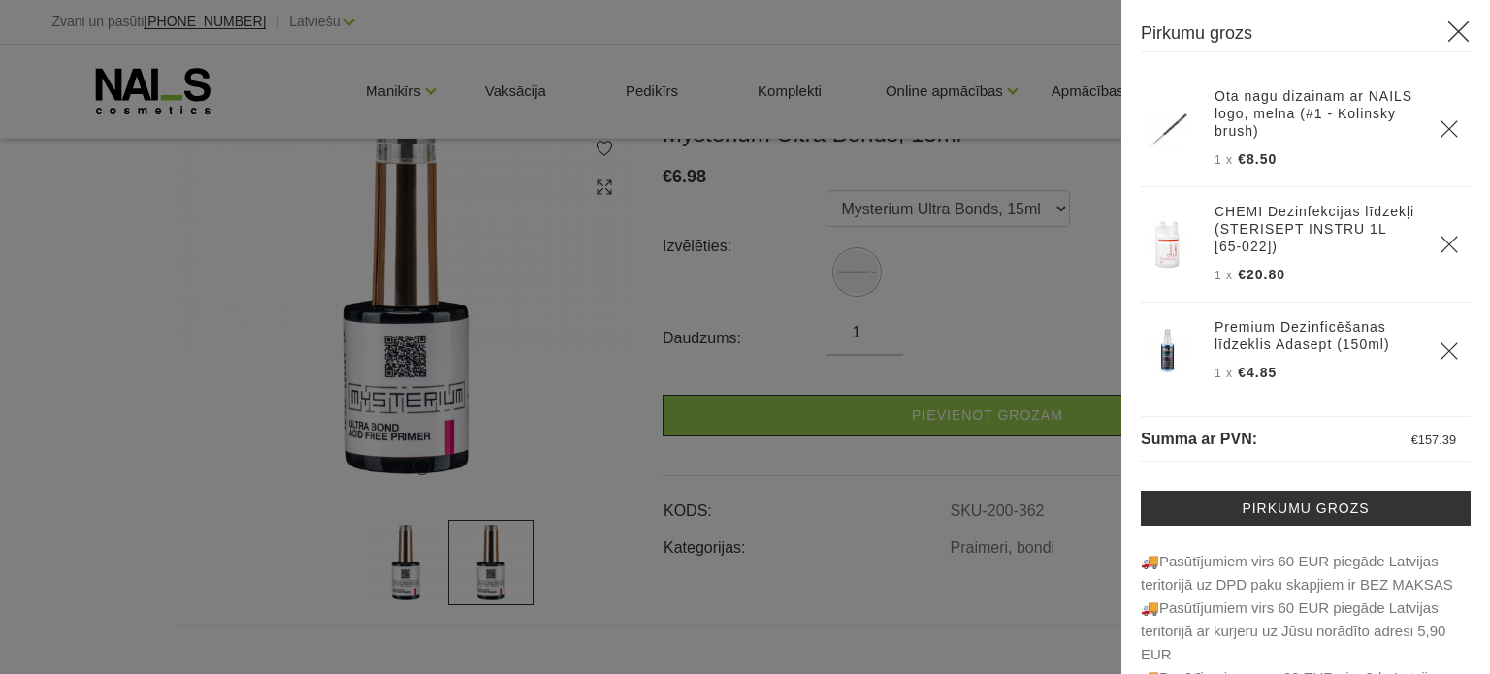
click at [1439, 129] on icon "Delete" at bounding box center [1448, 128] width 19 height 19
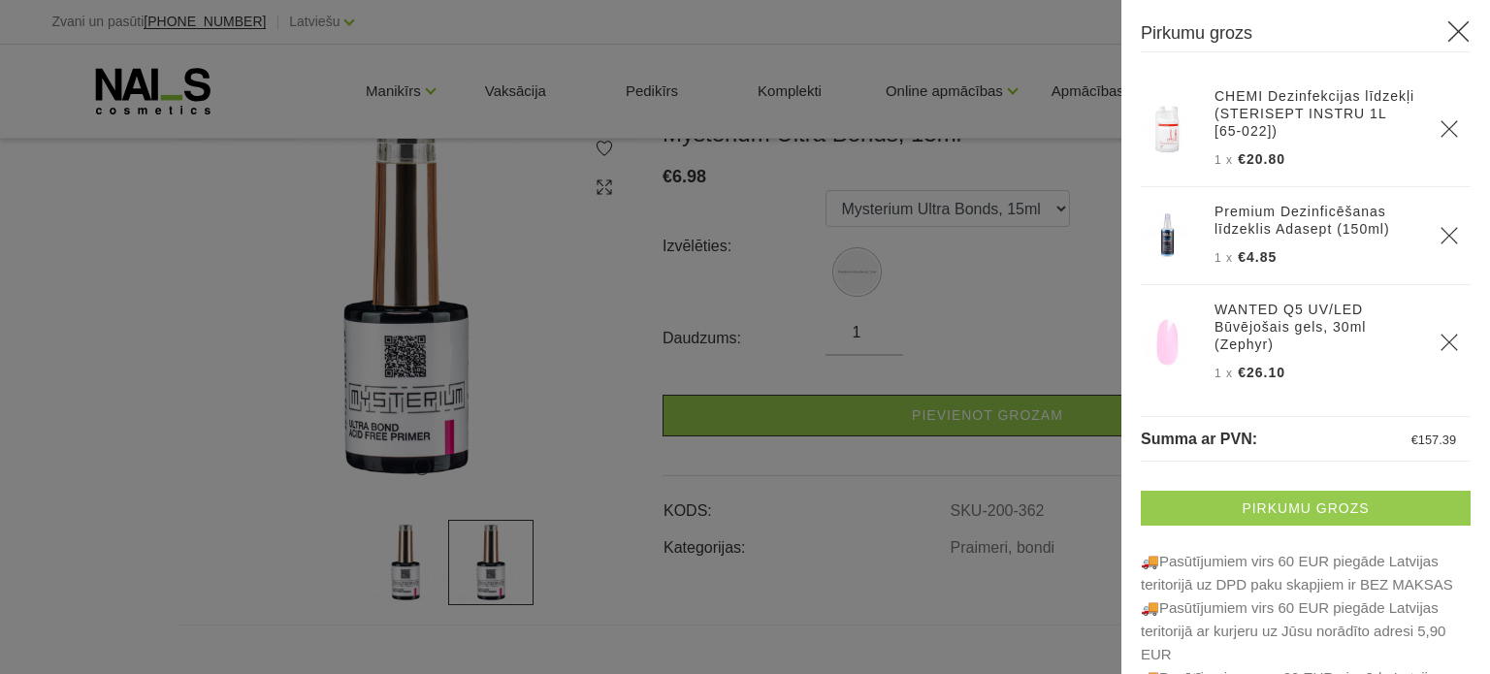
click at [1327, 505] on link "Pirkumu grozs" at bounding box center [1306, 508] width 330 height 35
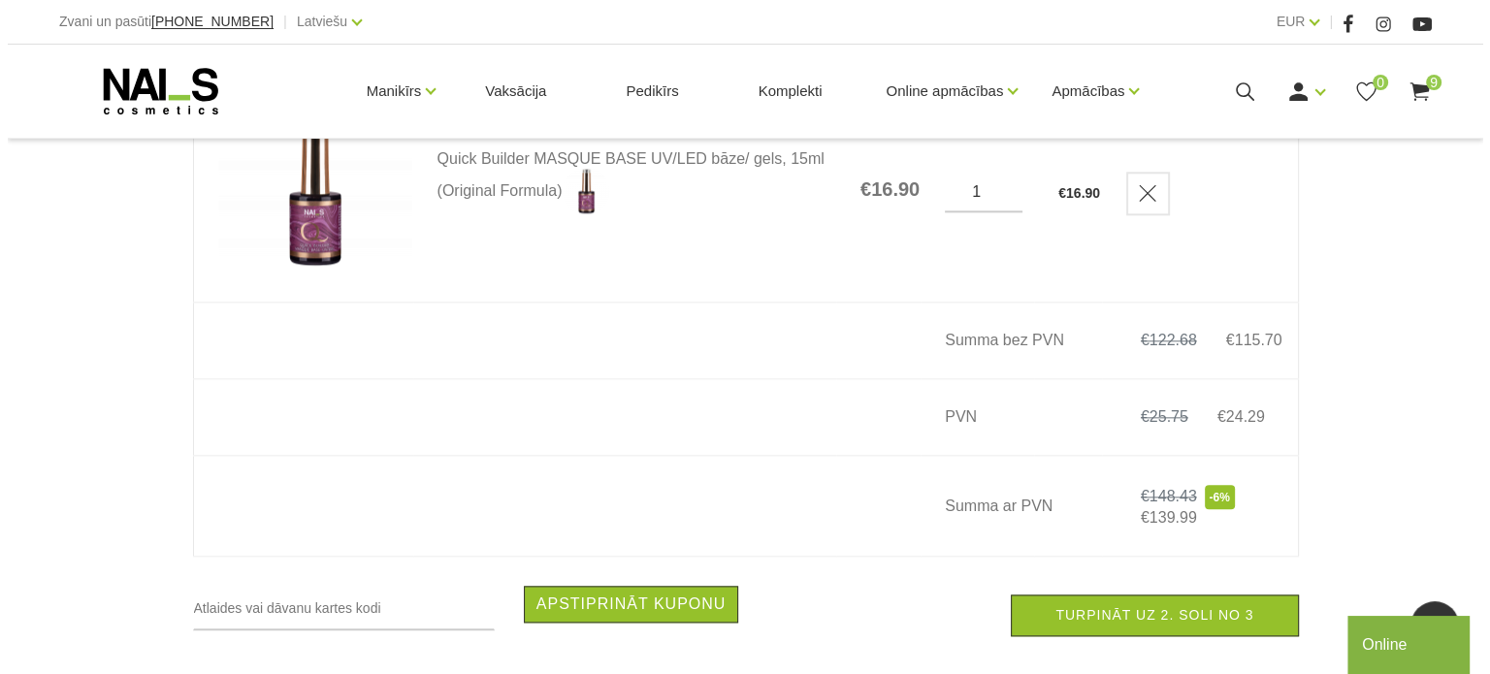
scroll to position [2134, 0]
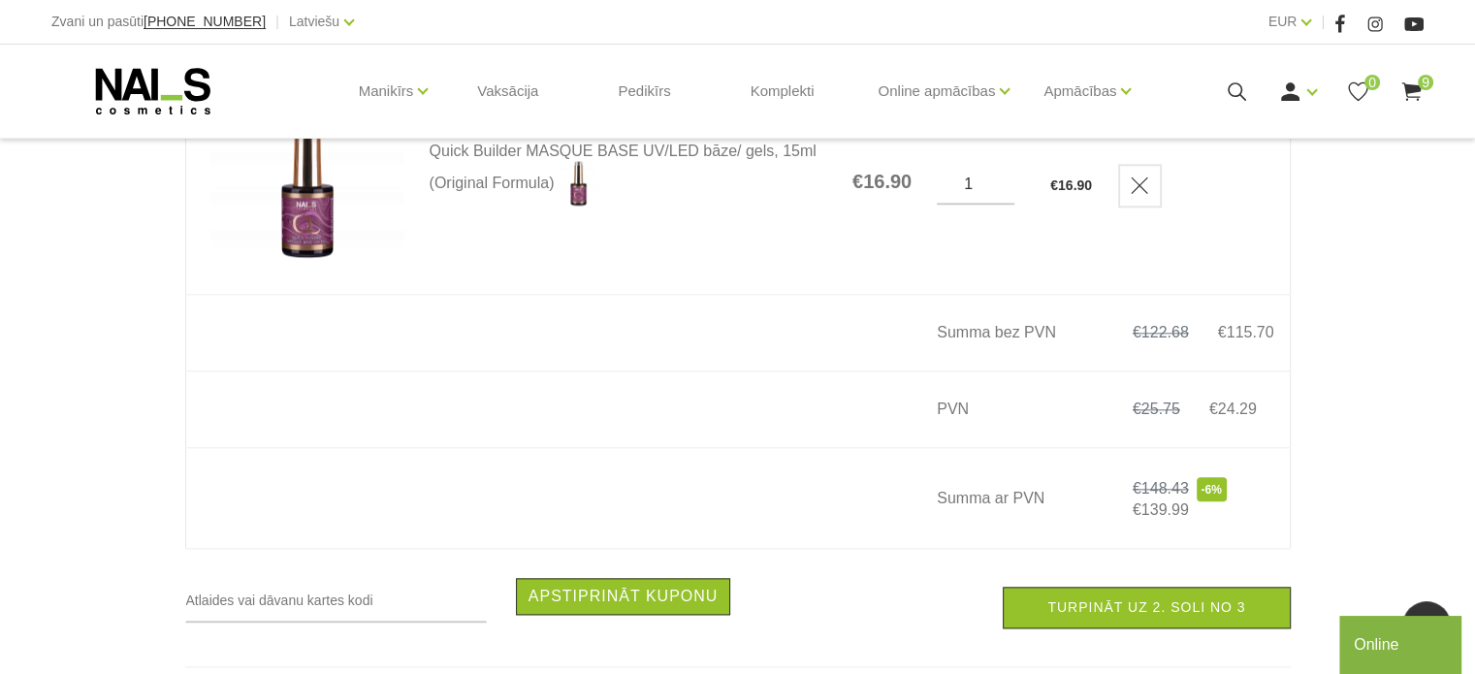
click at [1416, 93] on icon at bounding box center [1411, 92] width 24 height 24
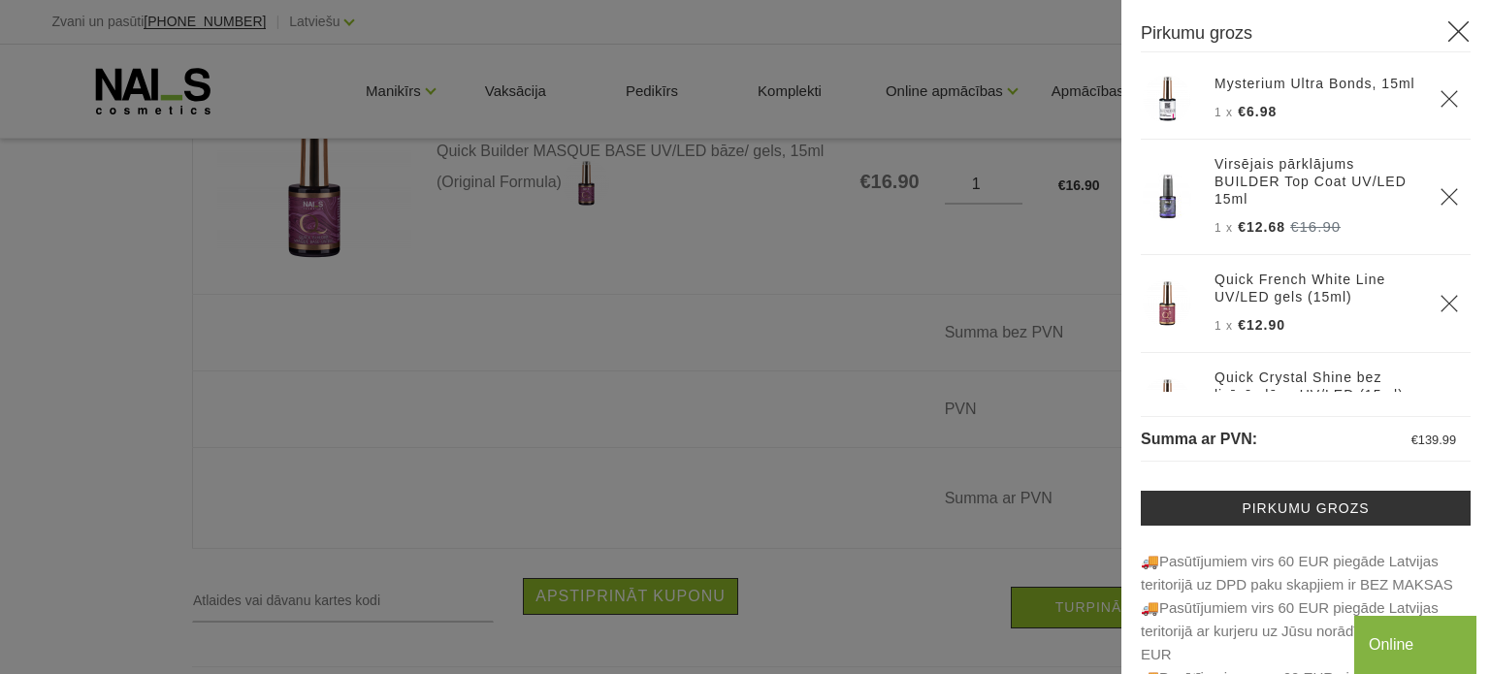
scroll to position [388, 0]
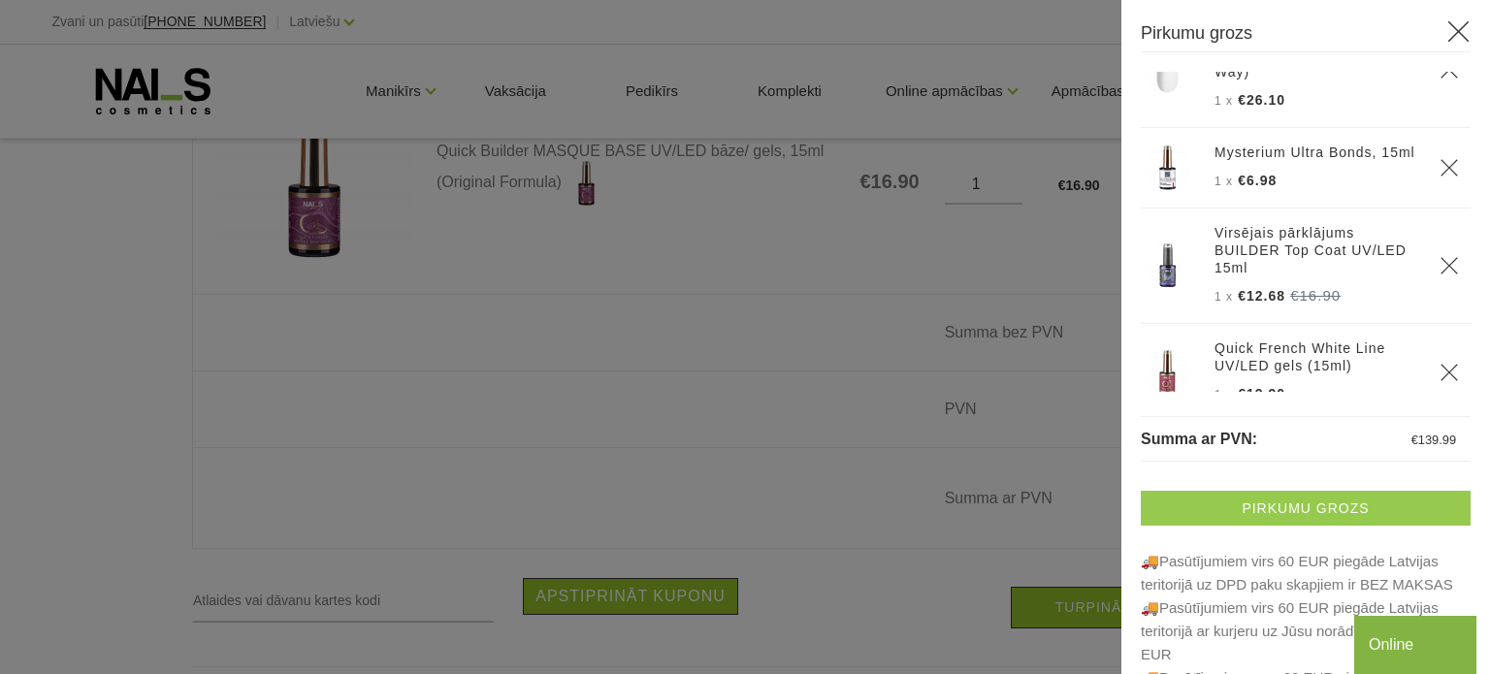
click at [1345, 518] on link "Pirkumu grozs" at bounding box center [1306, 508] width 330 height 35
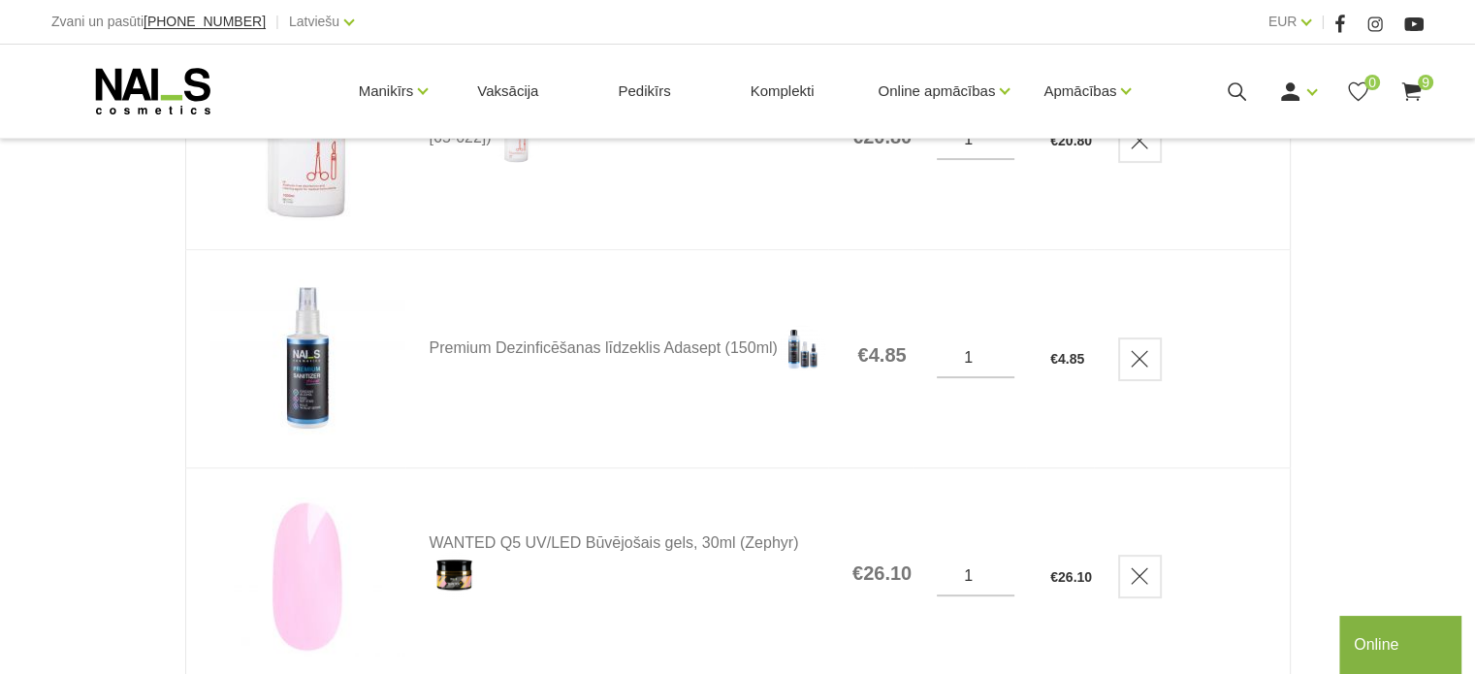
scroll to position [485, 0]
